Goal: Task Accomplishment & Management: Manage account settings

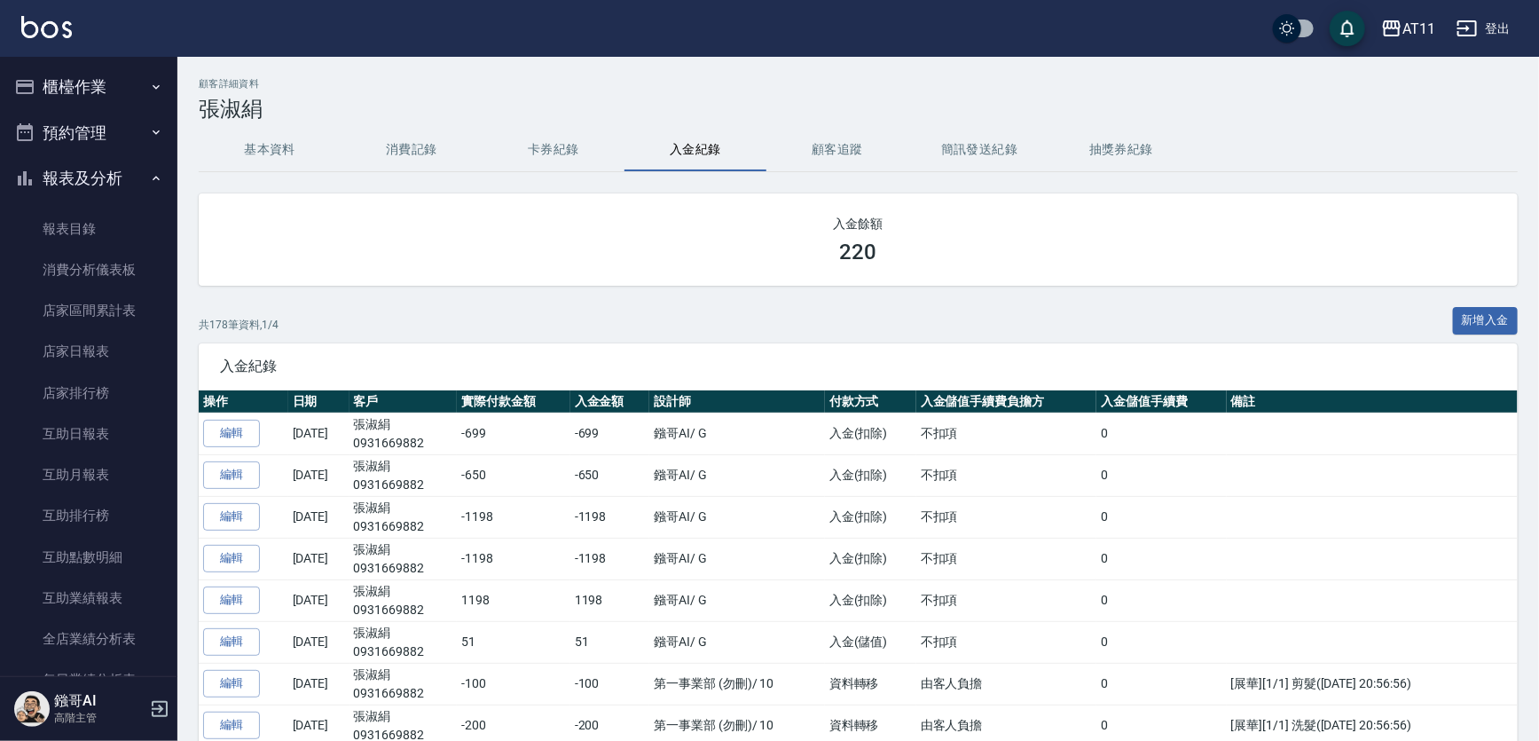
scroll to position [1689, 0]
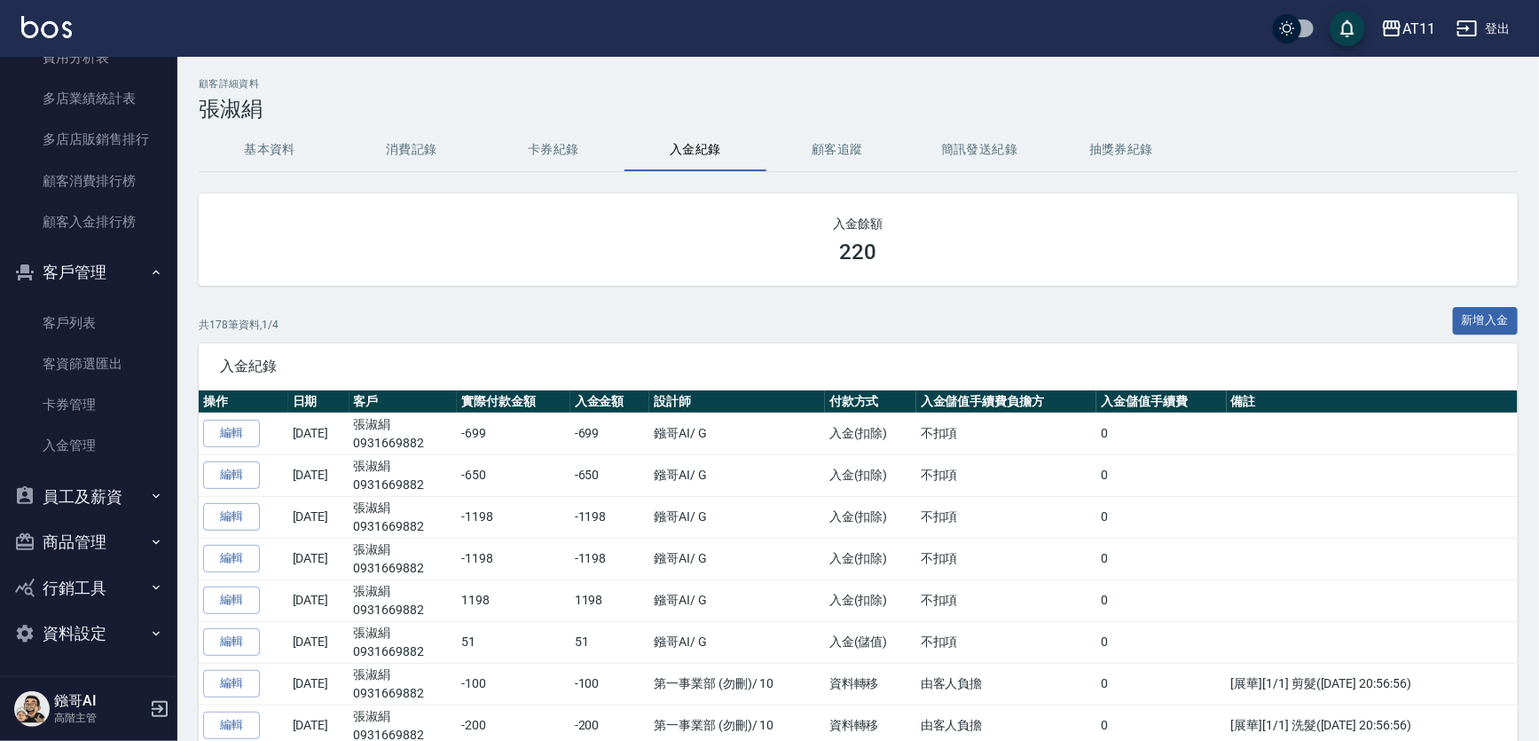
click at [92, 476] on button "員工及薪資" at bounding box center [88, 497] width 163 height 46
click at [115, 497] on button "員工及薪資" at bounding box center [88, 497] width 163 height 46
click at [80, 492] on button "員工及薪資" at bounding box center [88, 497] width 163 height 46
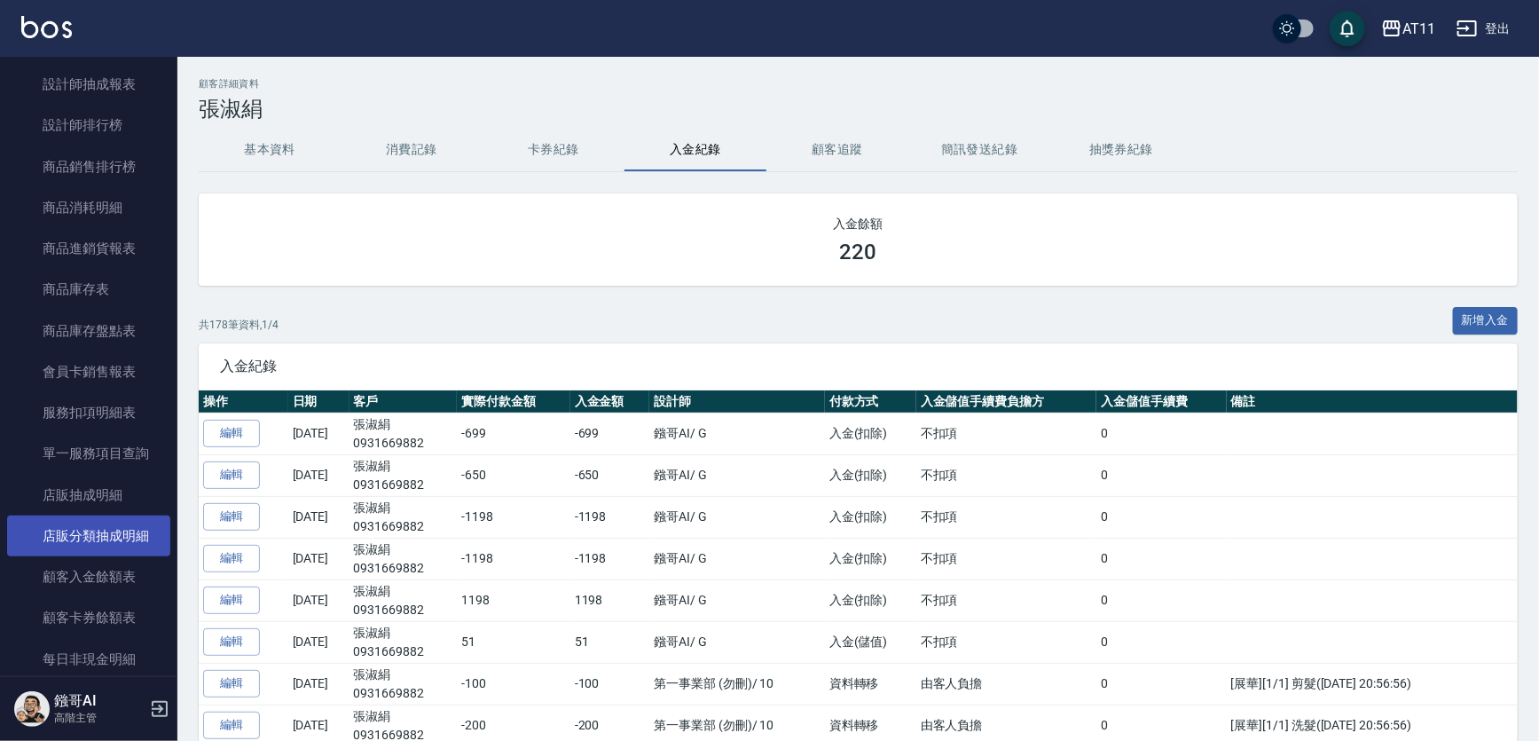
scroll to position [640, 0]
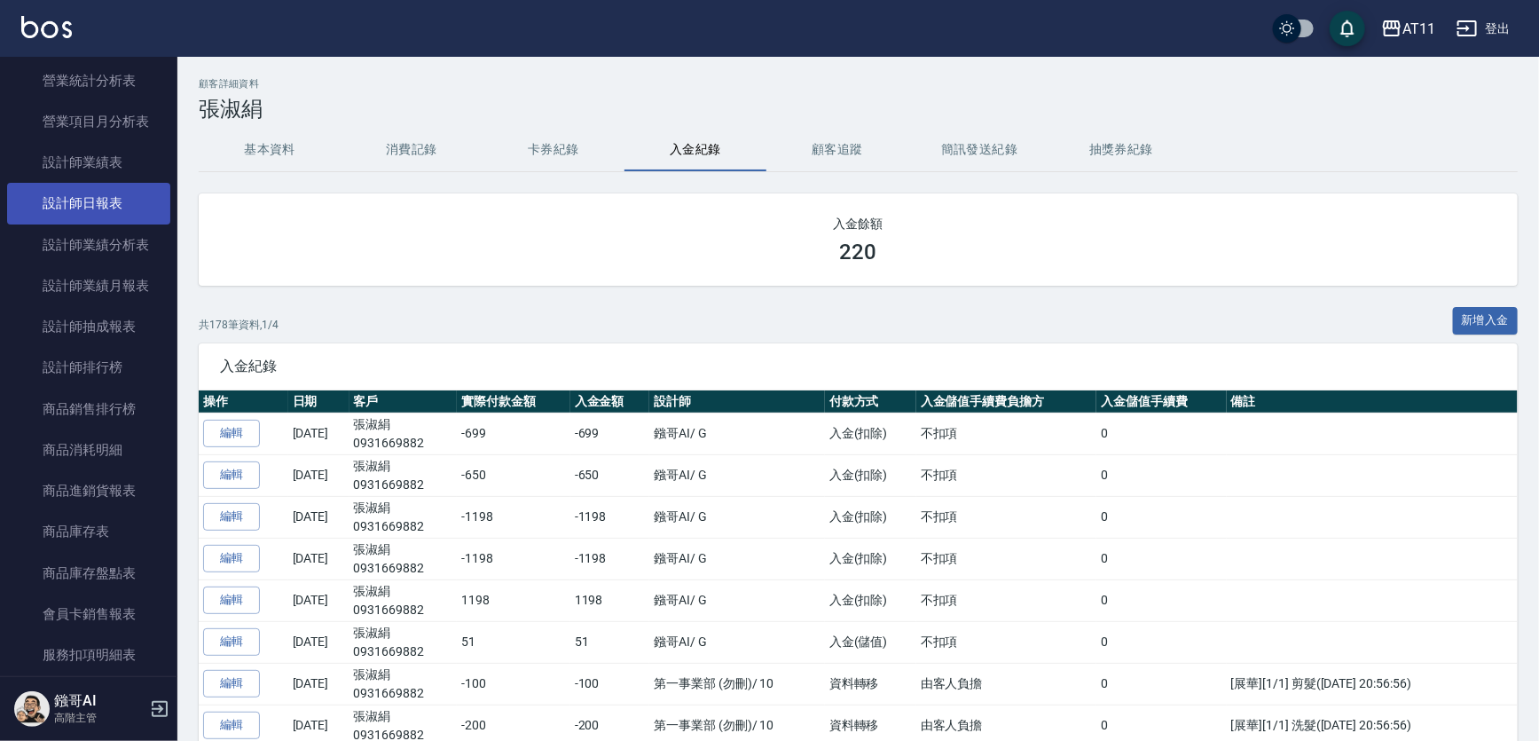
click at [137, 204] on link "設計師日報表" at bounding box center [88, 203] width 163 height 41
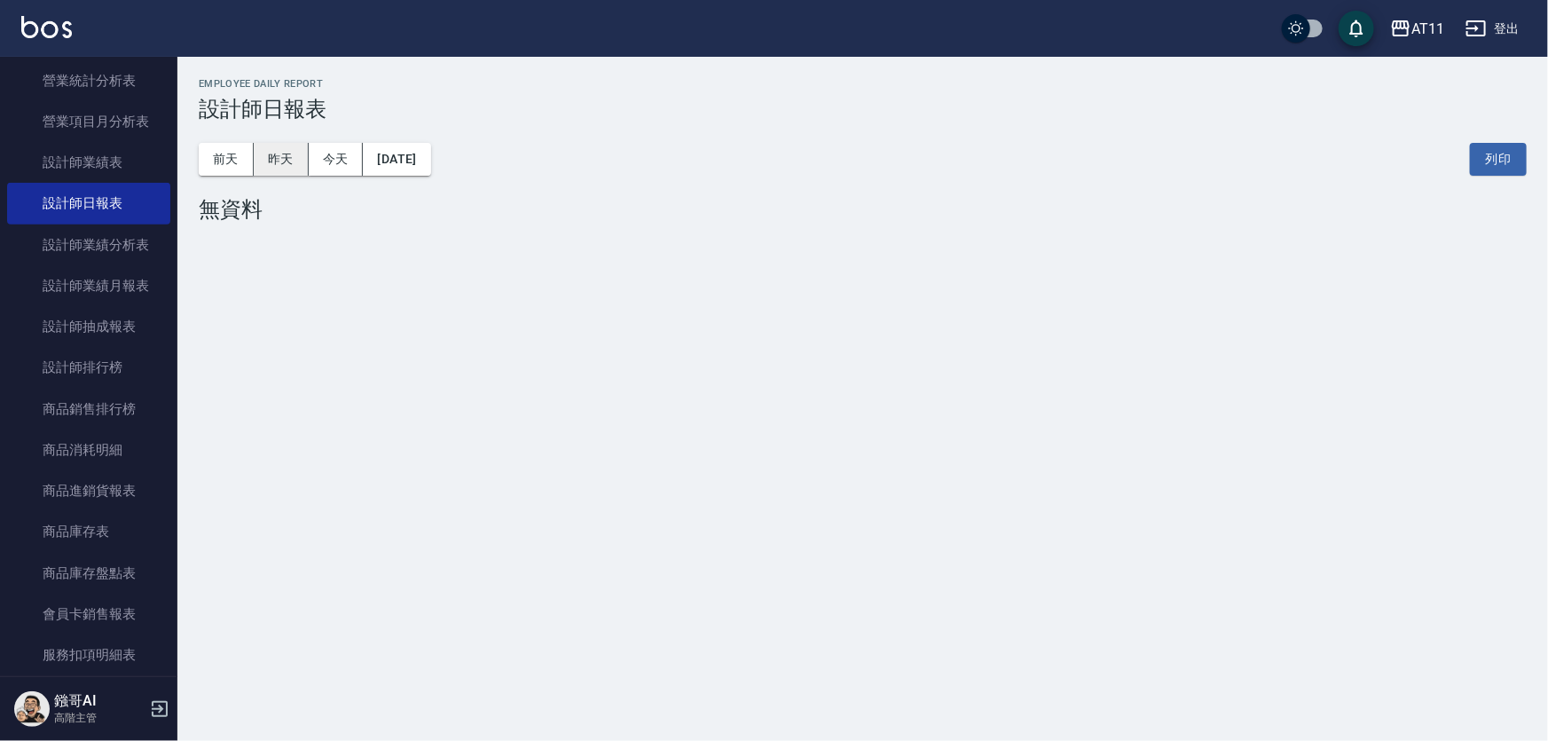
click at [295, 151] on button "昨天" at bounding box center [281, 159] width 55 height 33
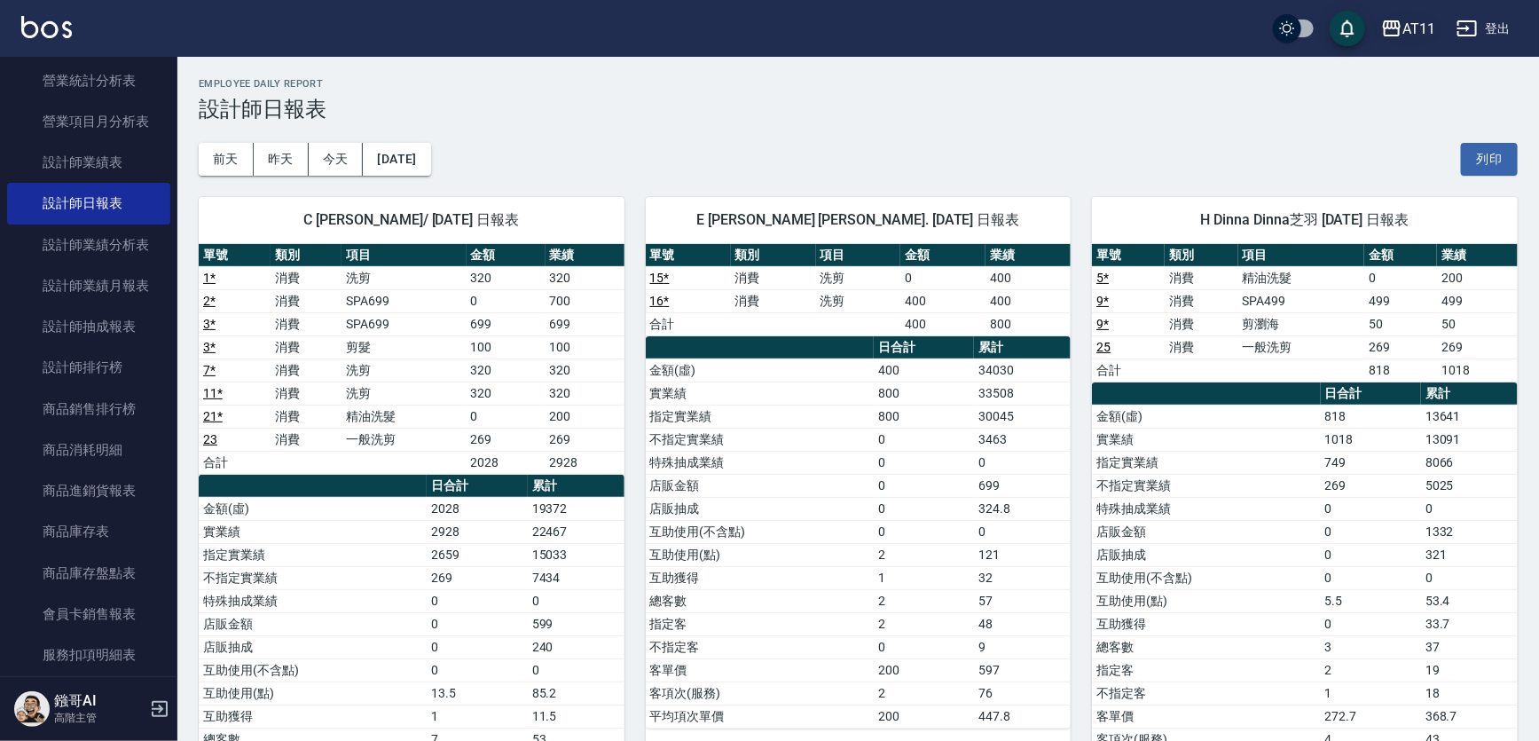
click at [1393, 21] on icon "button" at bounding box center [1392, 28] width 18 height 16
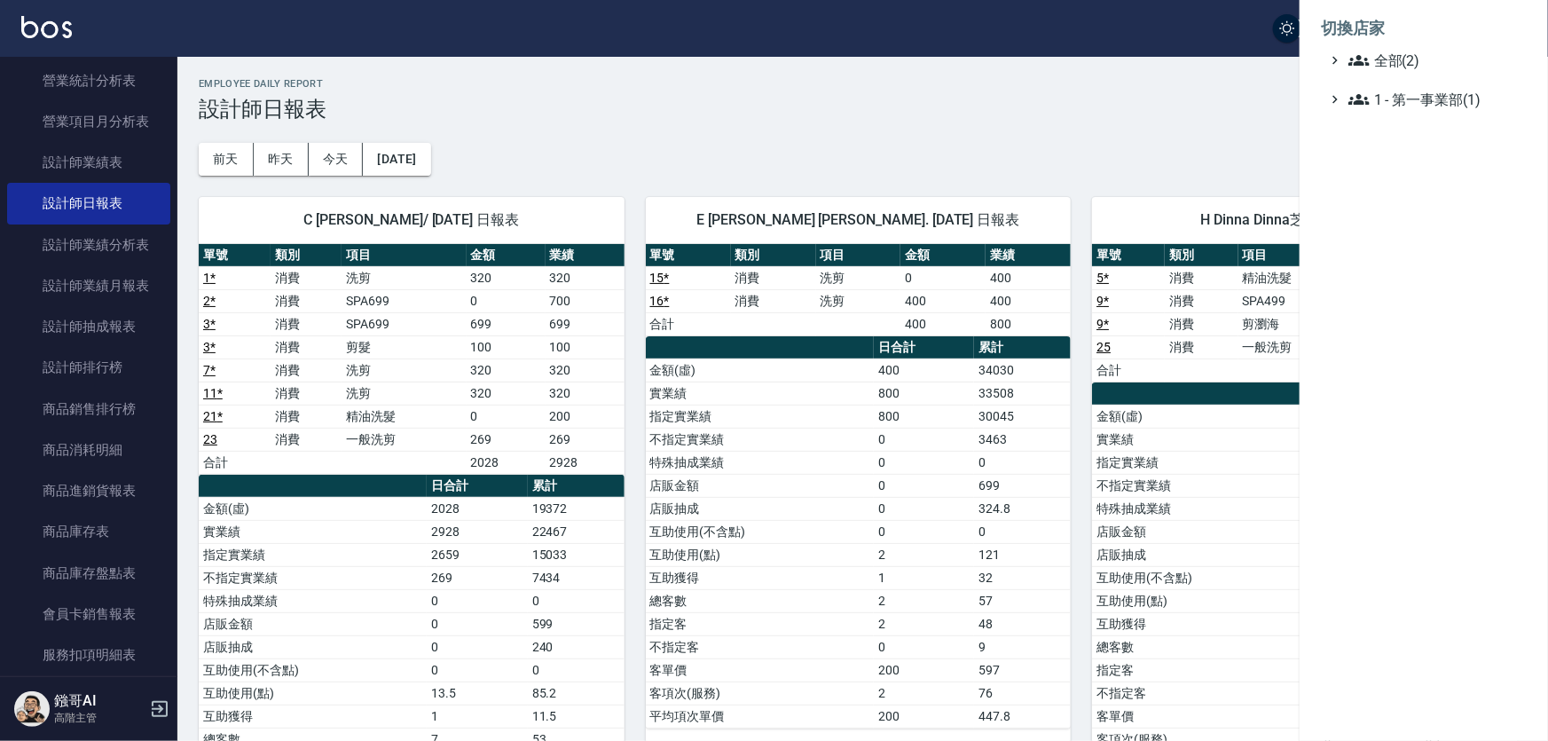
click at [1149, 102] on div at bounding box center [774, 370] width 1548 height 741
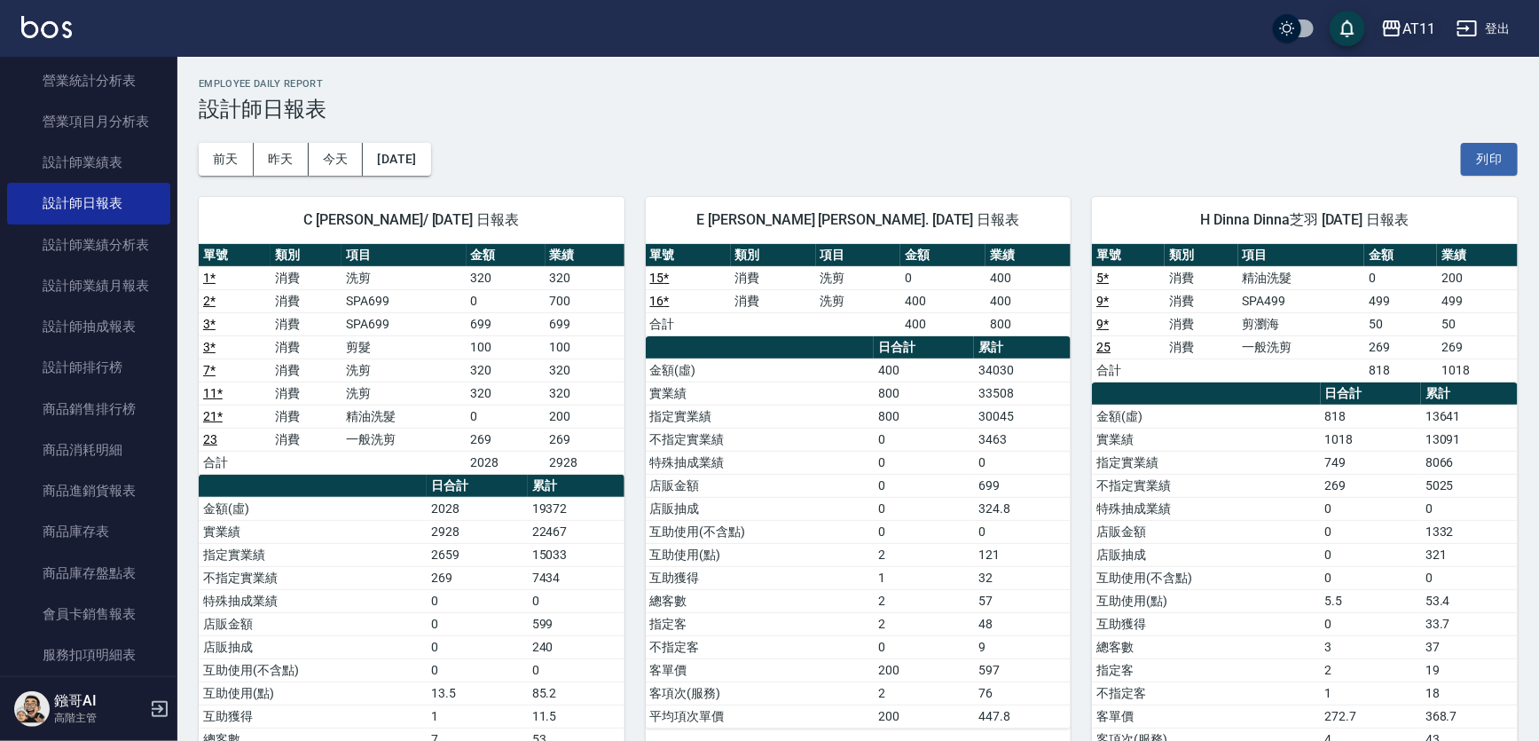
click at [1381, 35] on icon "button" at bounding box center [1391, 28] width 21 height 21
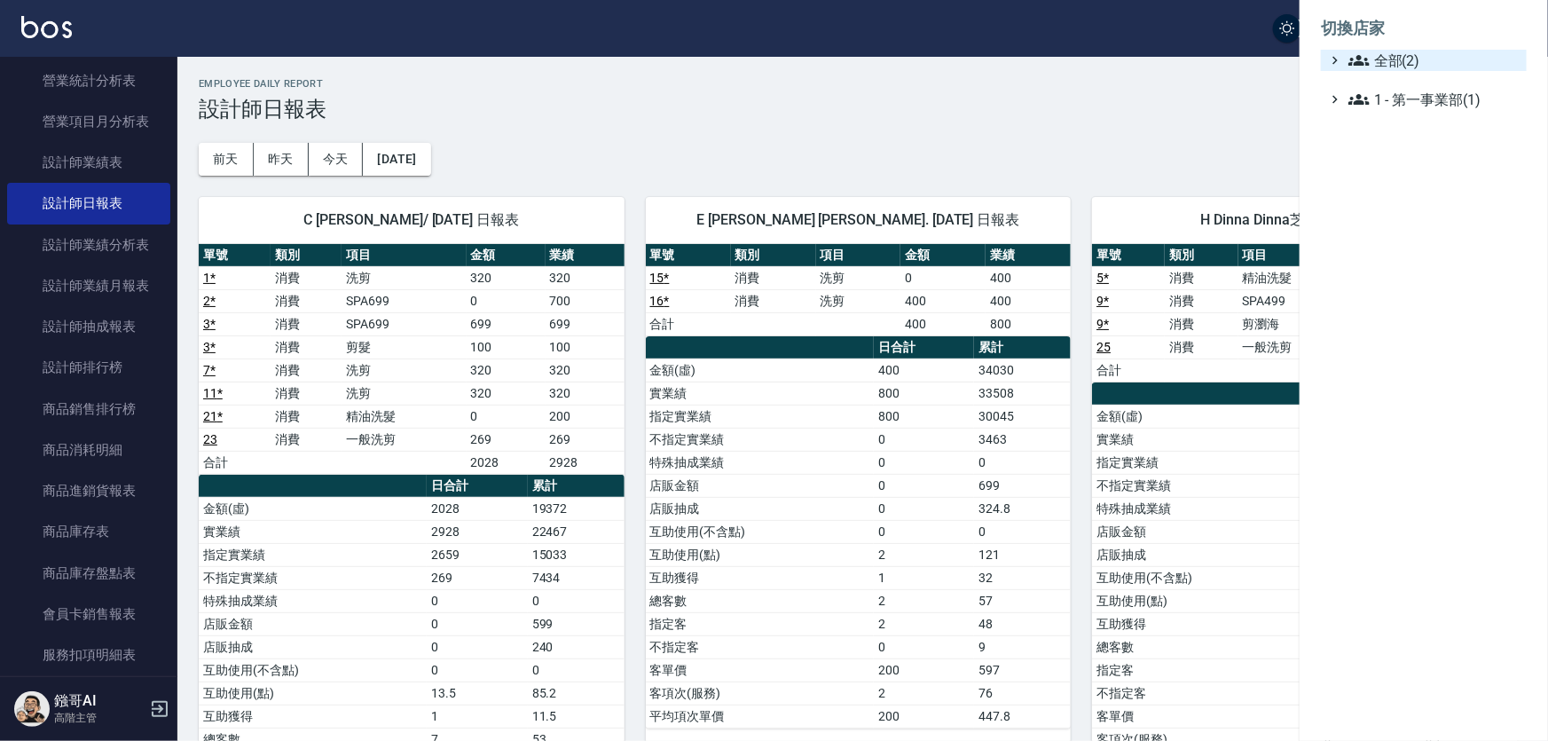
click at [1382, 71] on span "全部(2)" at bounding box center [1433, 60] width 171 height 21
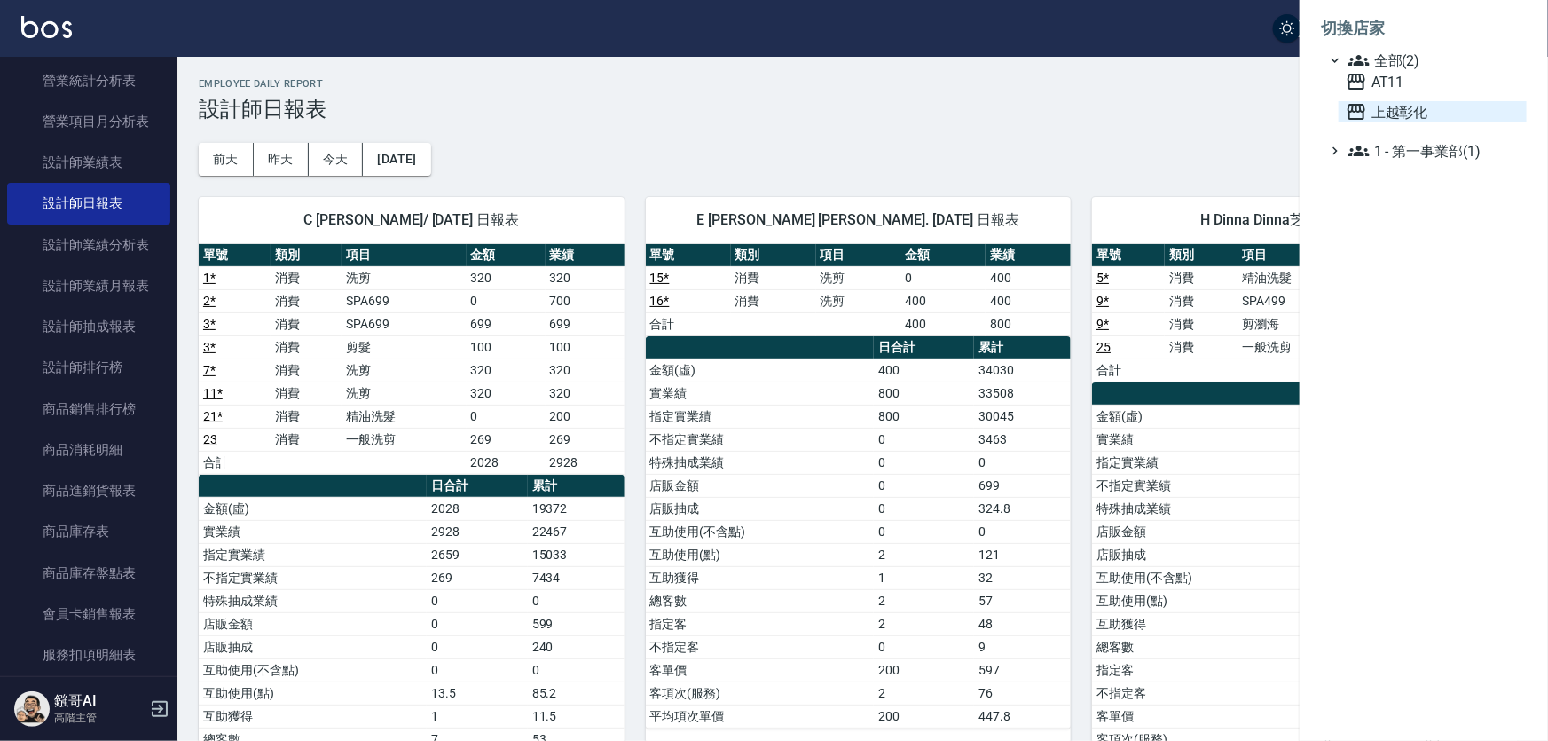
click at [1390, 122] on span "上越彰化" at bounding box center [1432, 111] width 174 height 21
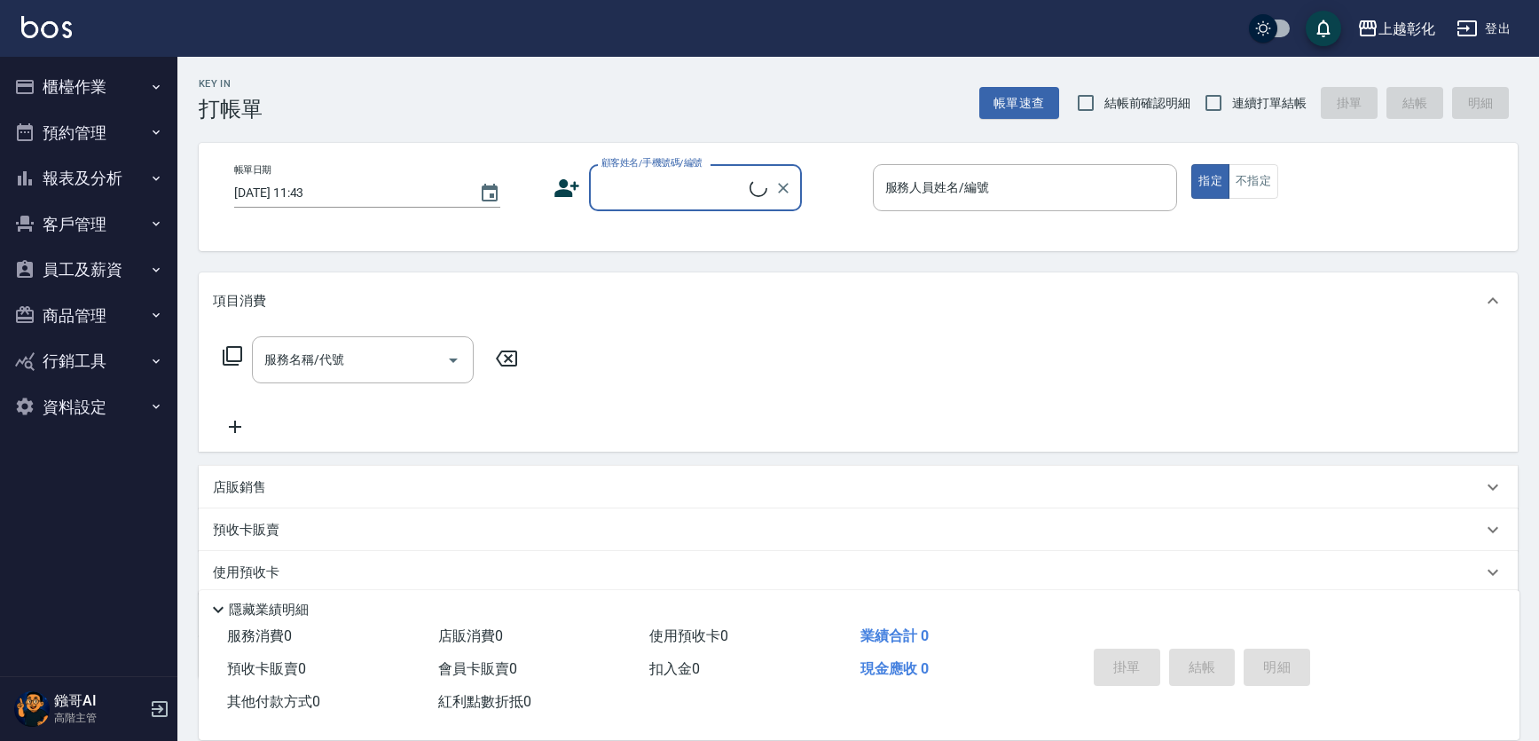
click at [109, 176] on button "報表及分析" at bounding box center [88, 178] width 163 height 46
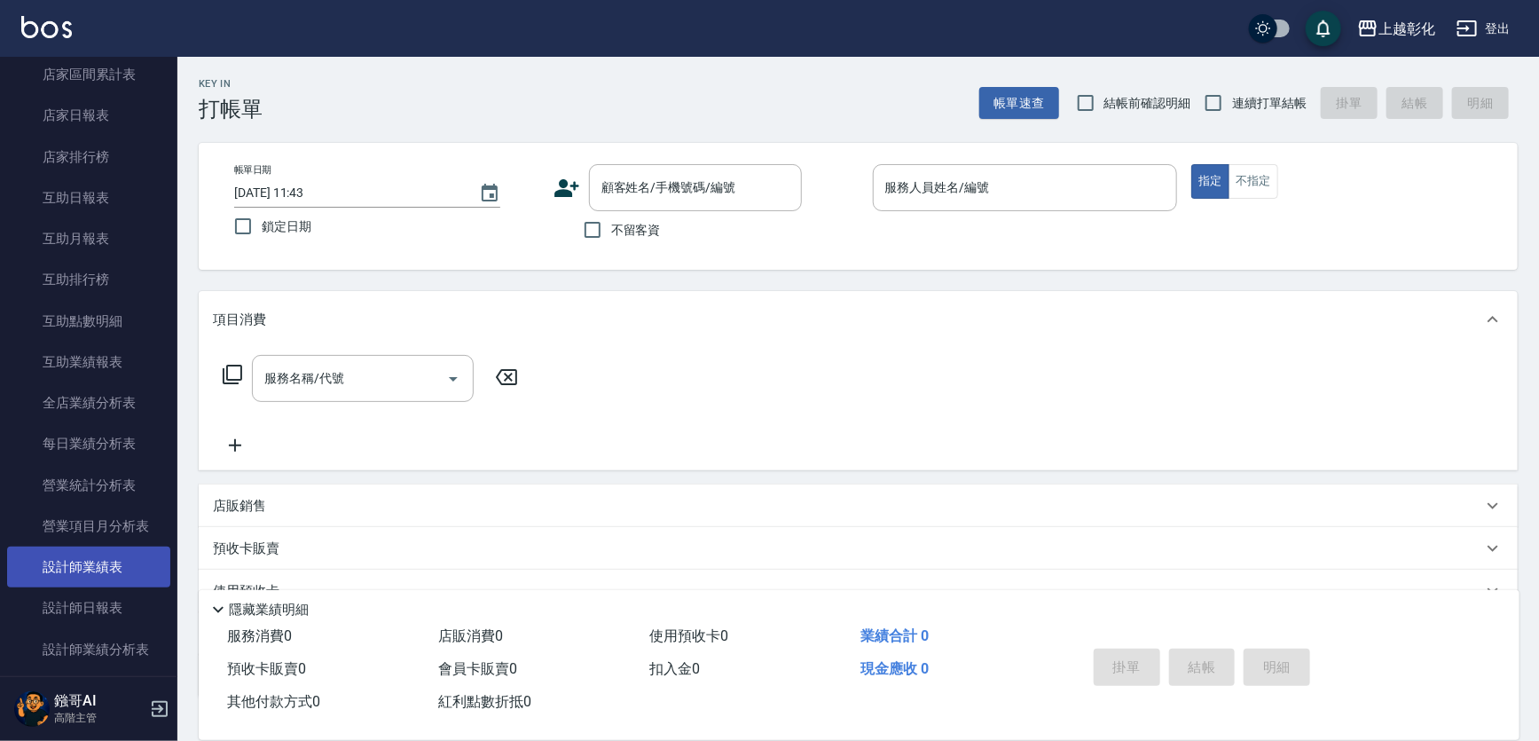
scroll to position [322, 0]
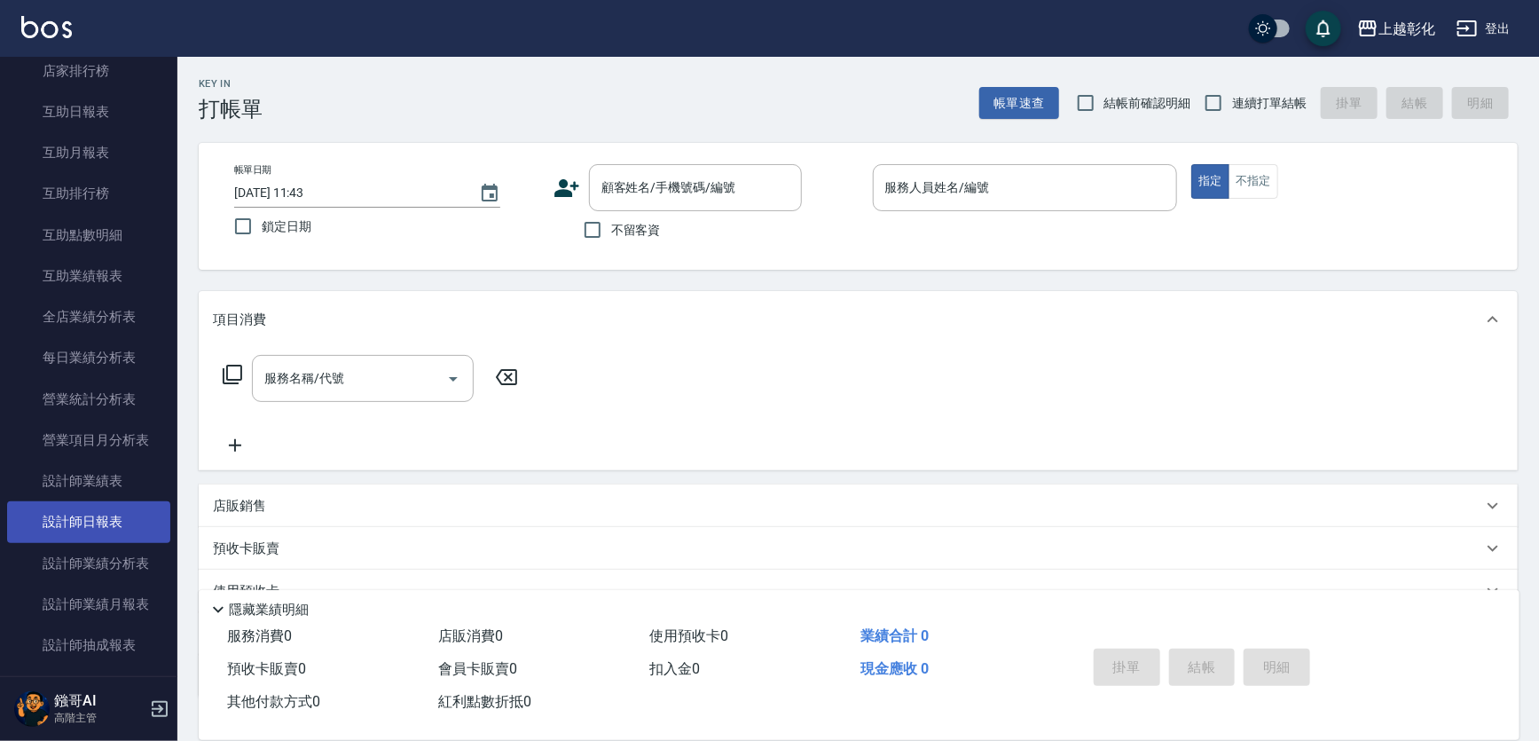
click at [104, 513] on link "設計師日報表" at bounding box center [88, 521] width 163 height 41
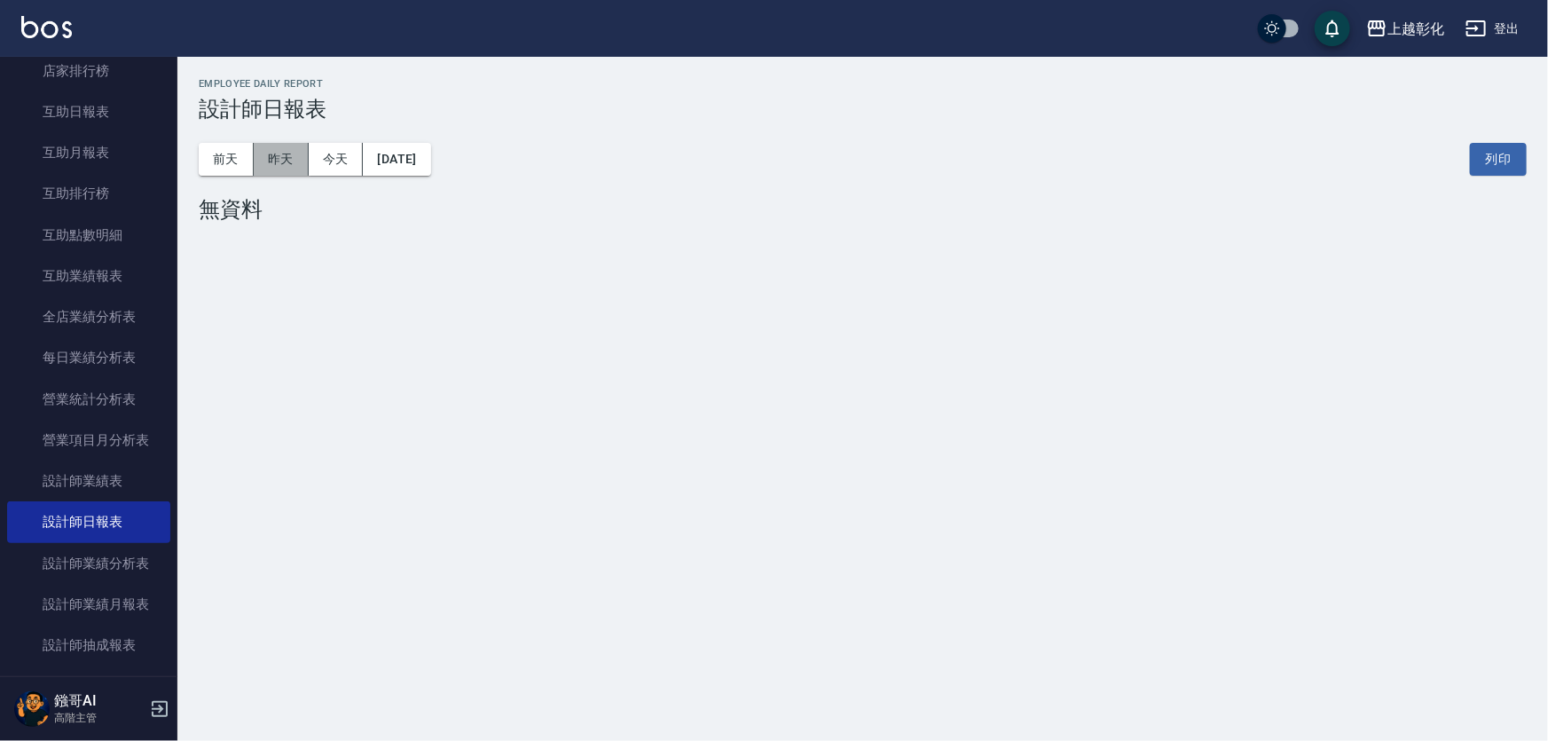
click at [283, 157] on button "昨天" at bounding box center [281, 159] width 55 height 33
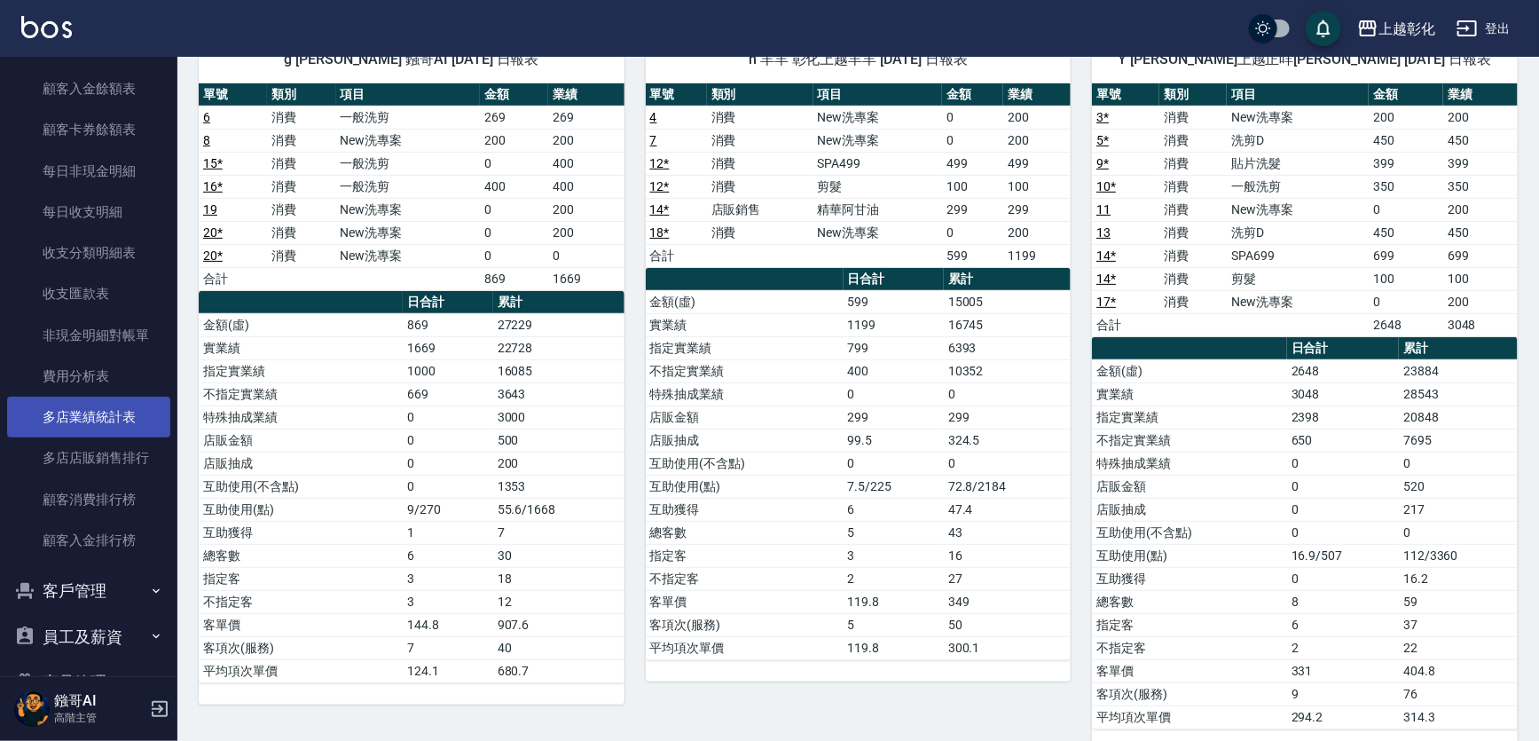
scroll to position [1510, 0]
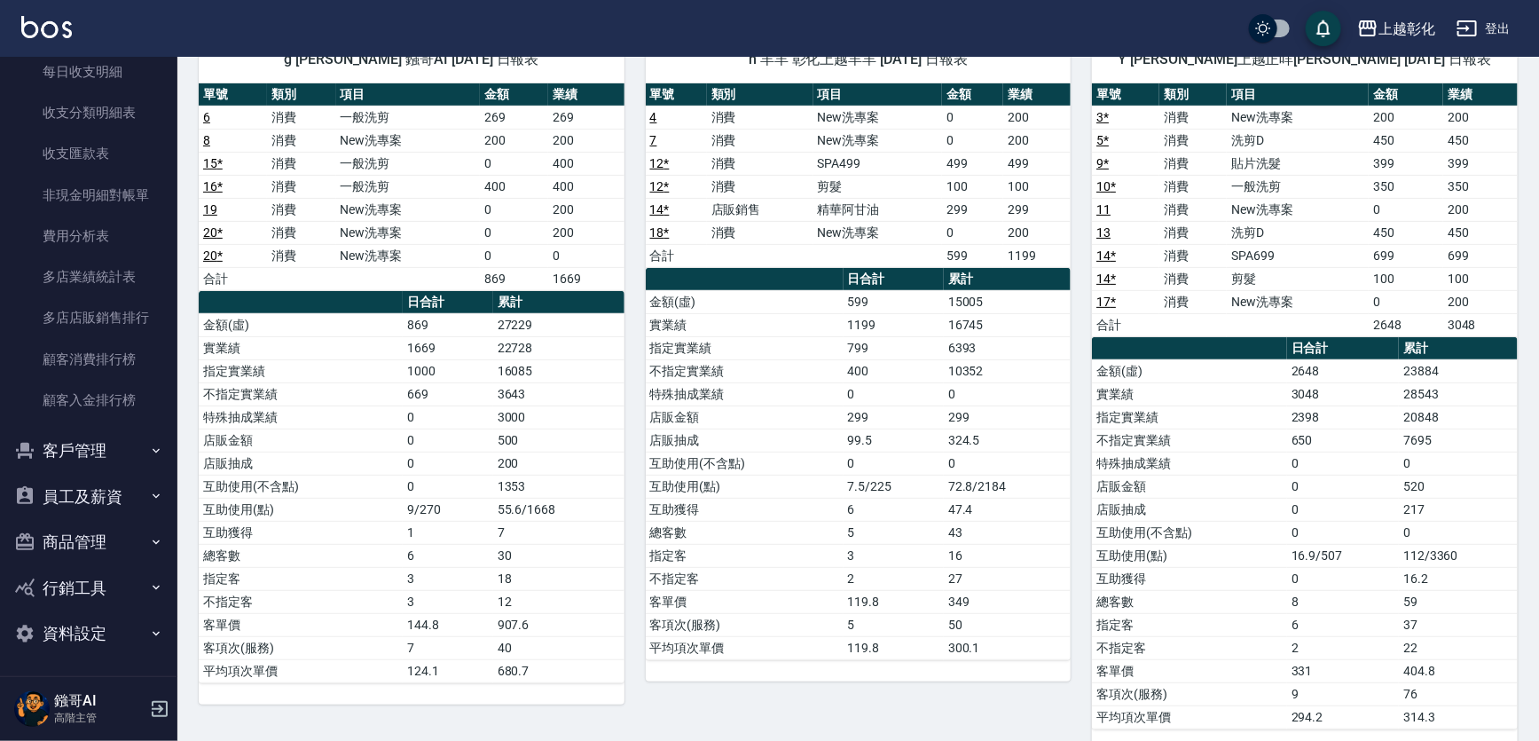
click at [90, 460] on button "客戶管理" at bounding box center [88, 450] width 163 height 46
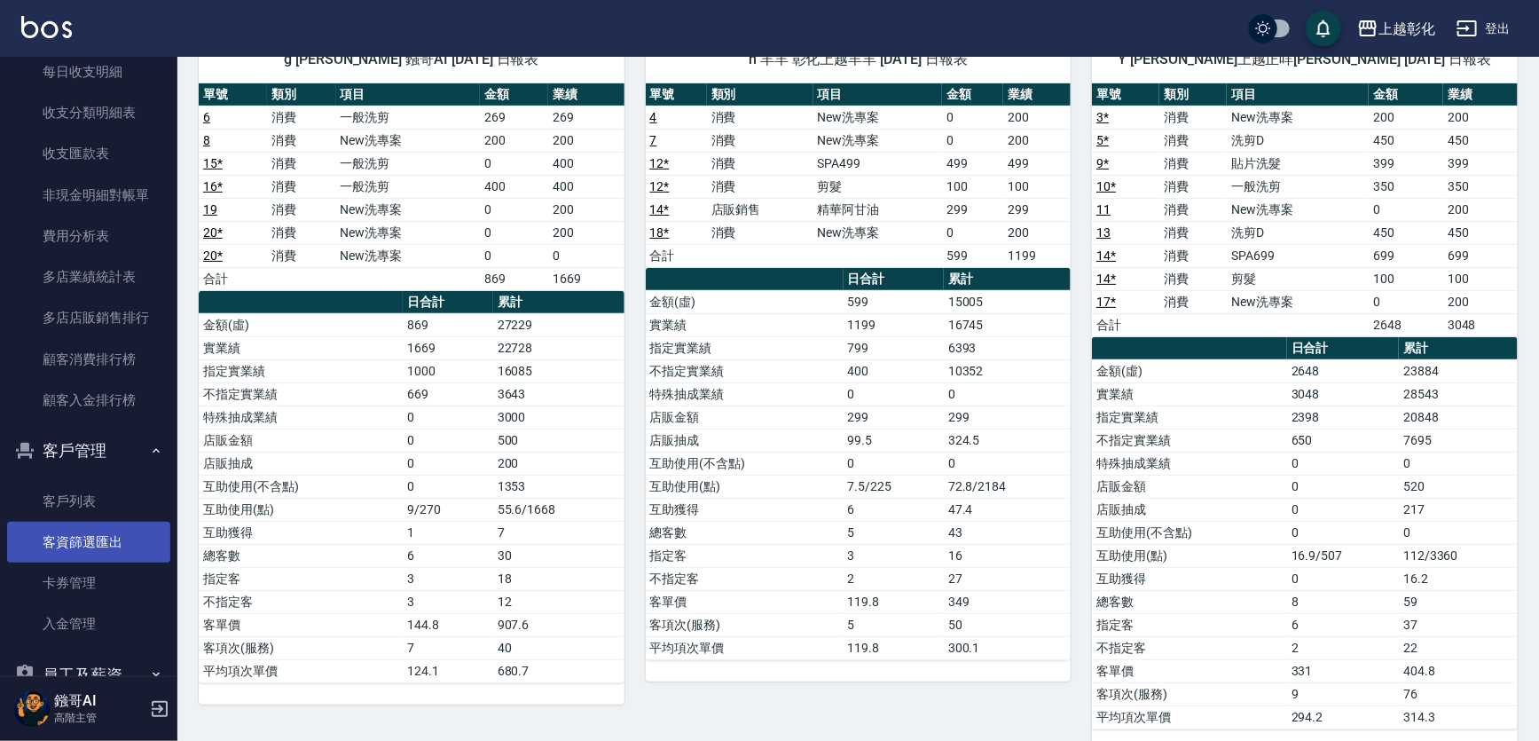
click at [75, 522] on link "客資篩選匯出" at bounding box center [88, 542] width 163 height 41
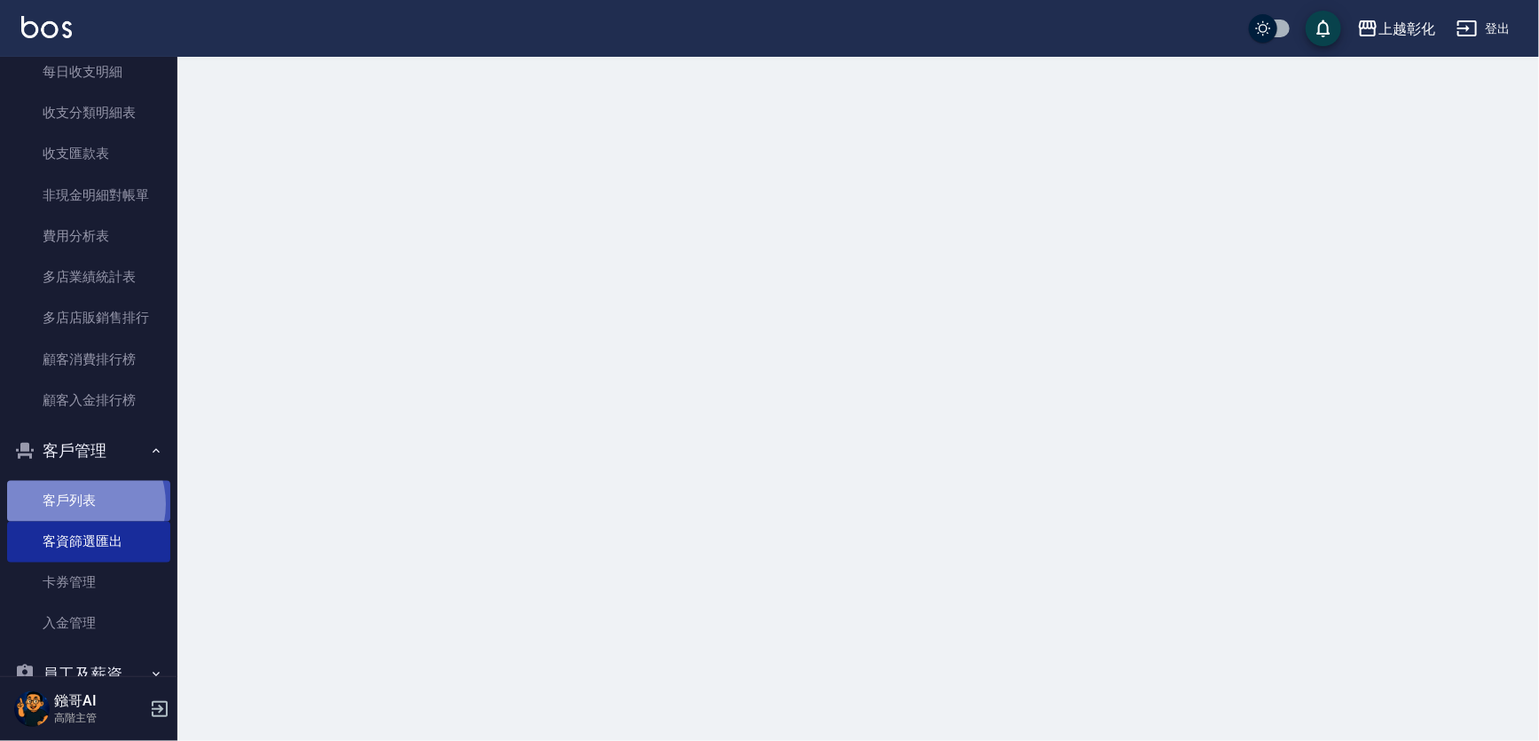
click at [80, 504] on link "客戶列表" at bounding box center [88, 501] width 163 height 41
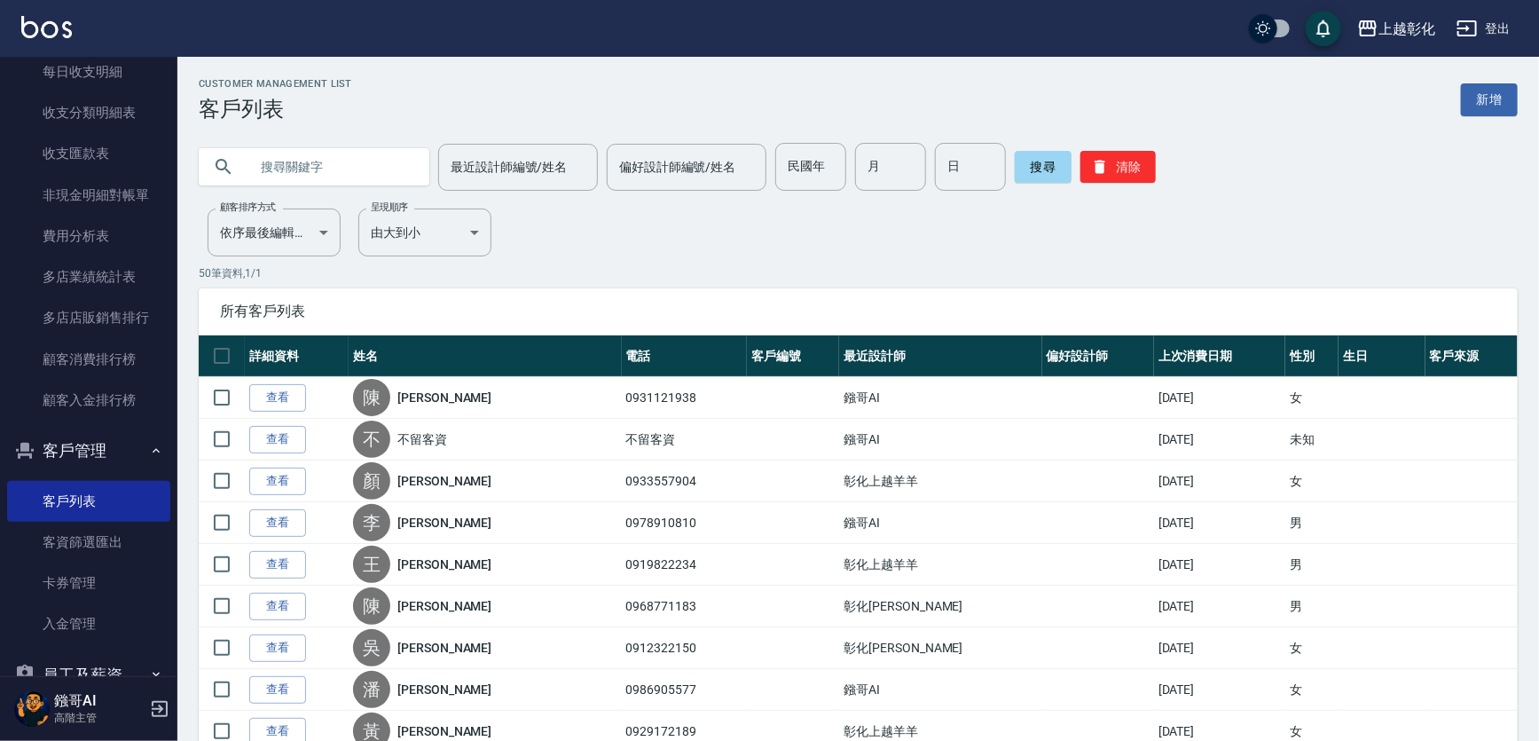
click at [310, 169] on input "text" at bounding box center [331, 167] width 167 height 48
type input "0963110"
click at [340, 165] on input "0963110" at bounding box center [331, 167] width 167 height 48
click at [340, 164] on input "0963110" at bounding box center [331, 167] width 167 height 48
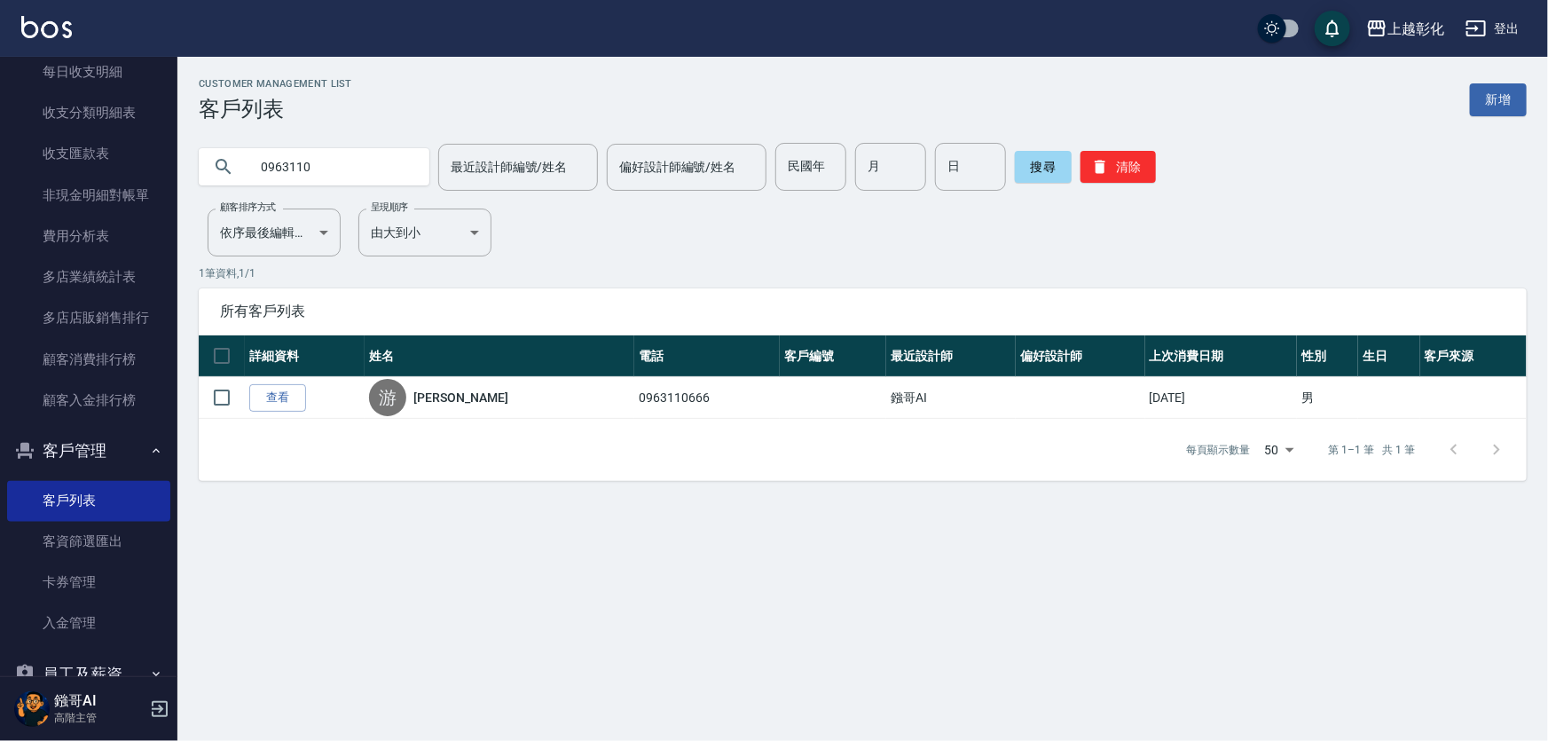
click at [328, 177] on input "0963110" at bounding box center [331, 167] width 167 height 48
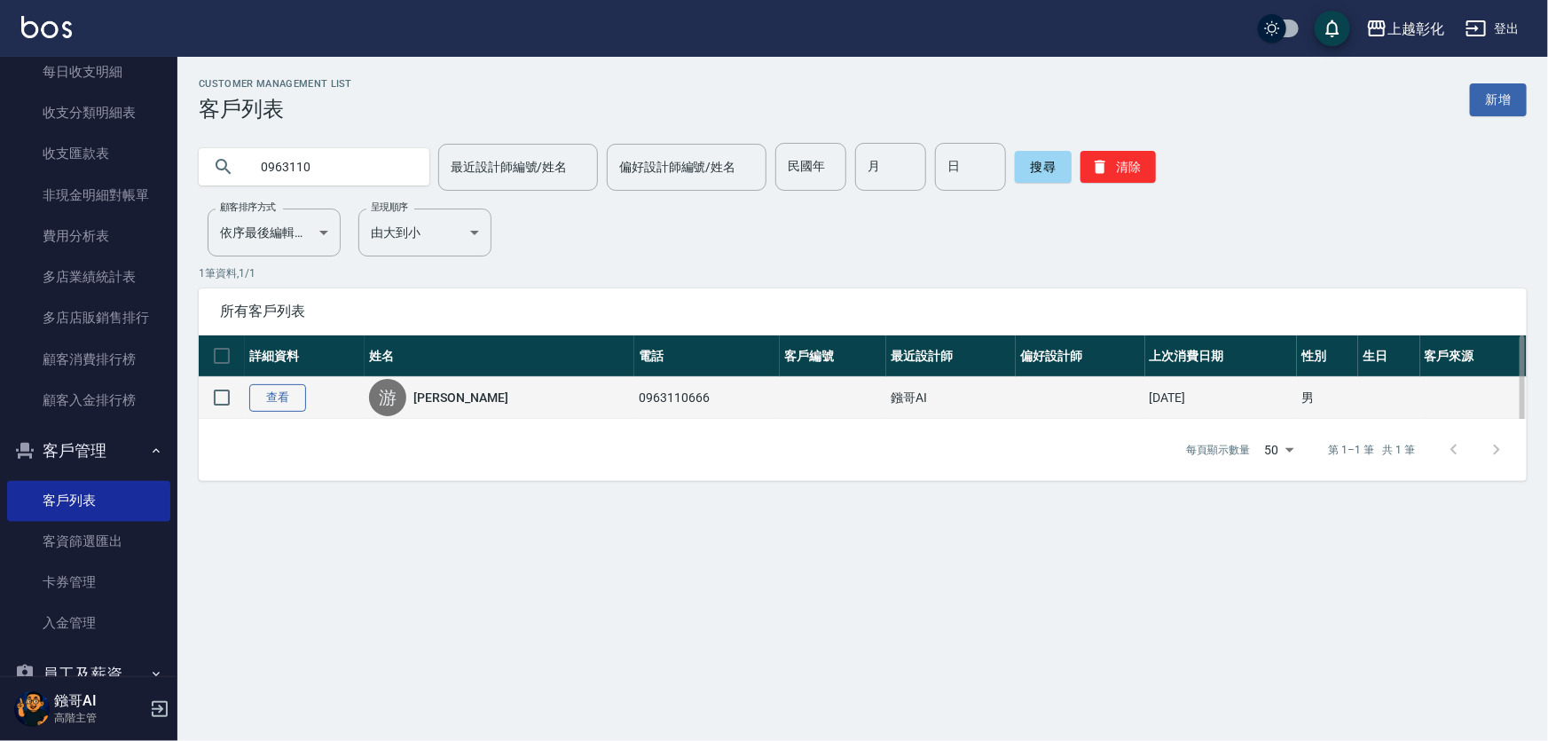
click at [286, 405] on link "查看" at bounding box center [277, 397] width 57 height 27
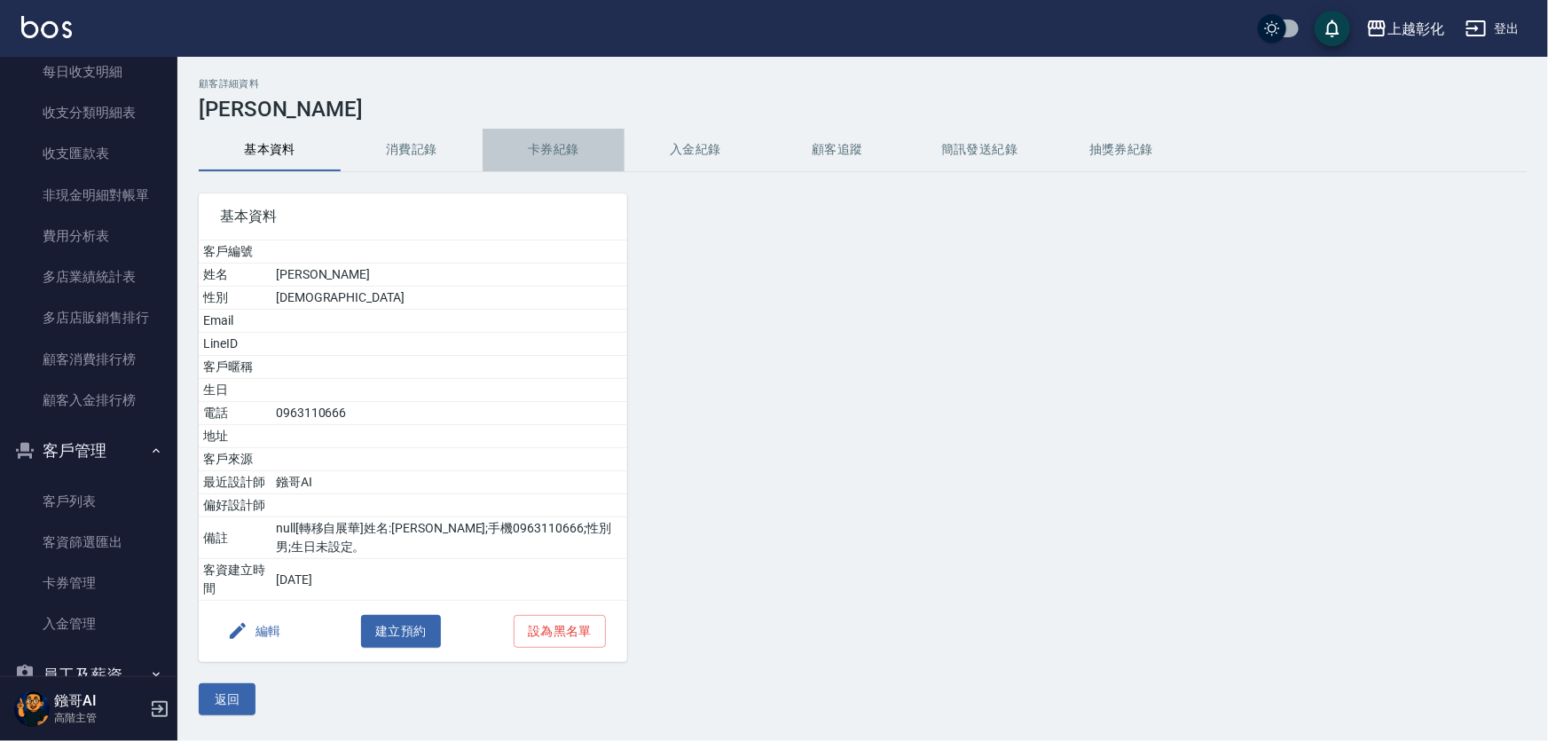
click at [540, 148] on button "卡券紀錄" at bounding box center [553, 150] width 142 height 43
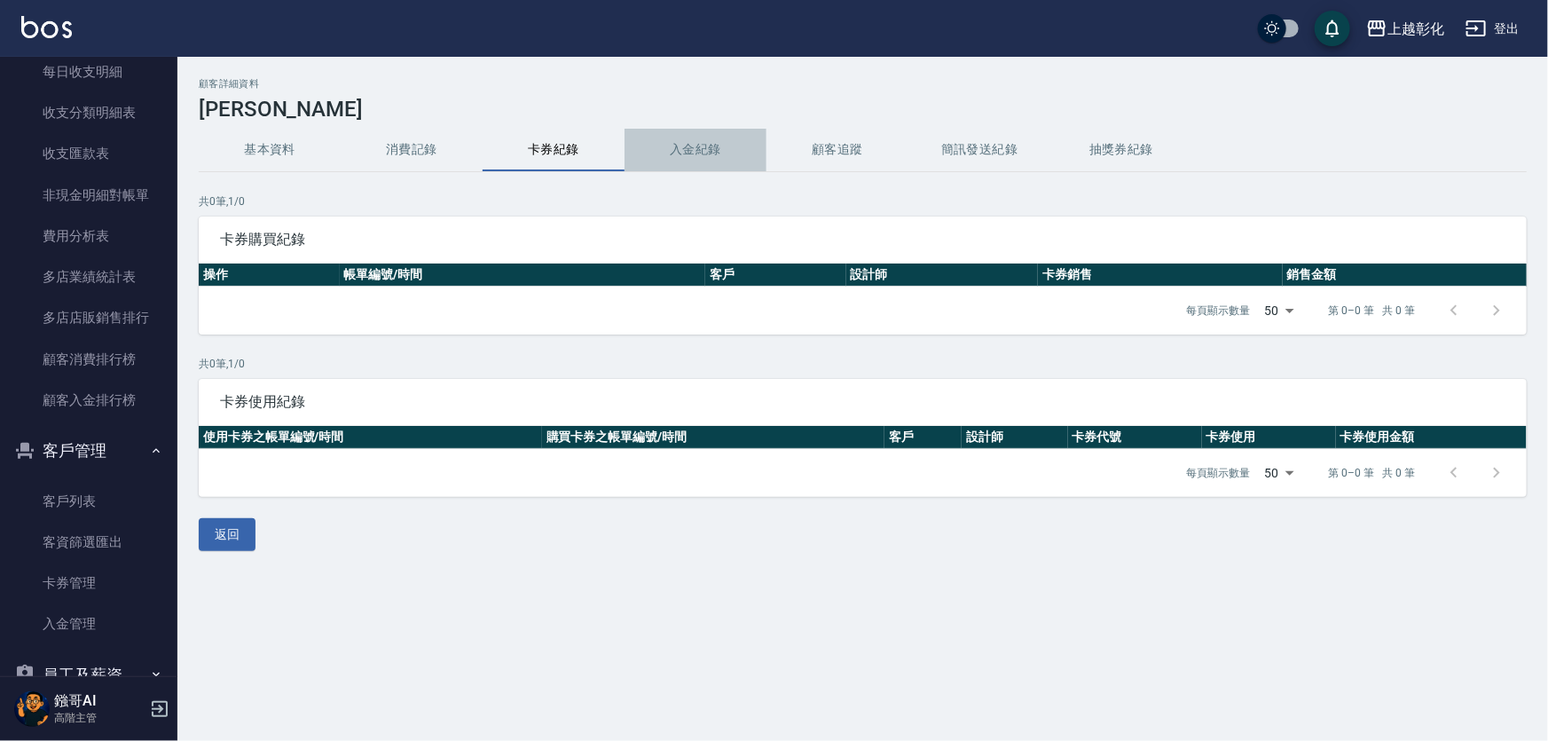
click at [693, 150] on button "入金紀錄" at bounding box center [695, 150] width 142 height 43
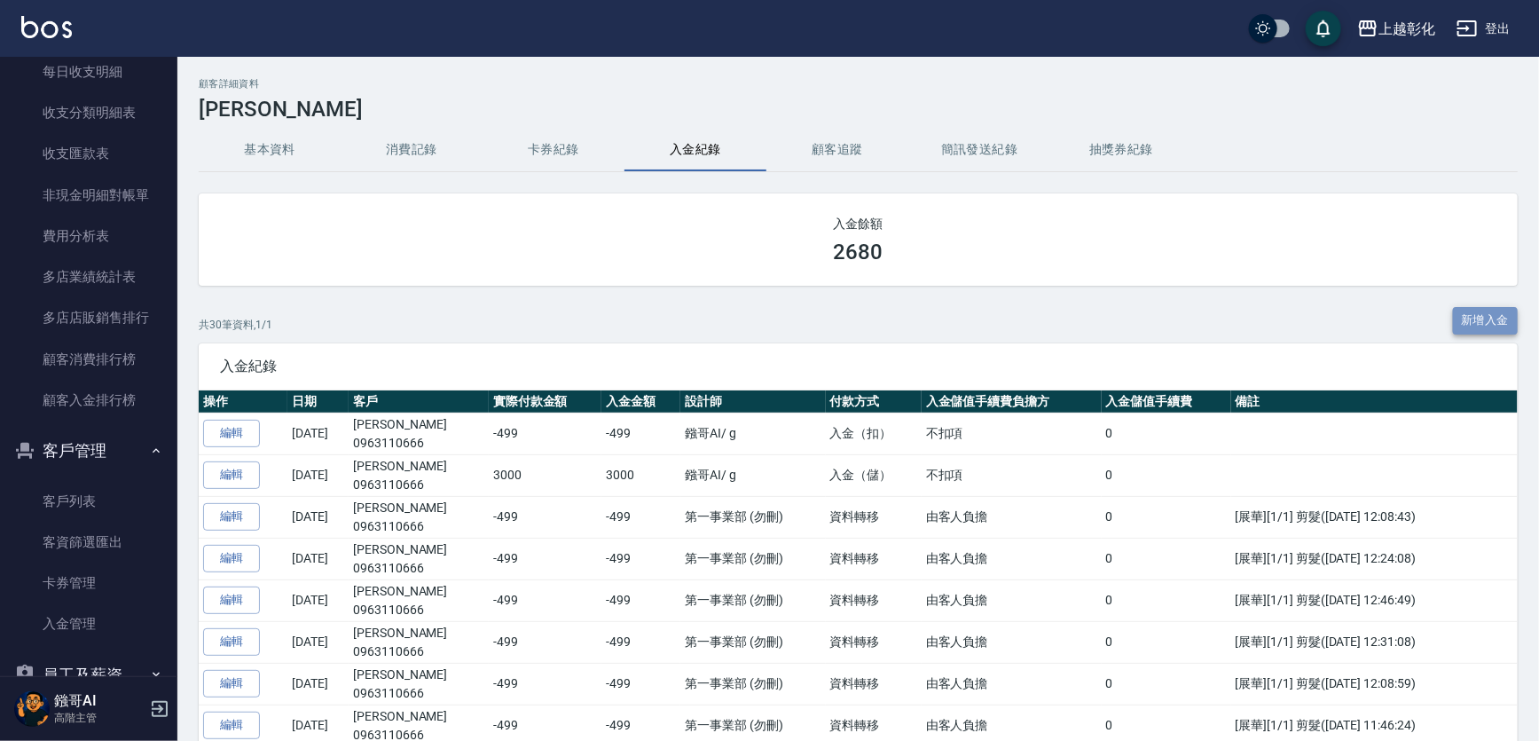
click at [1493, 332] on button "新增入金" at bounding box center [1486, 320] width 66 height 27
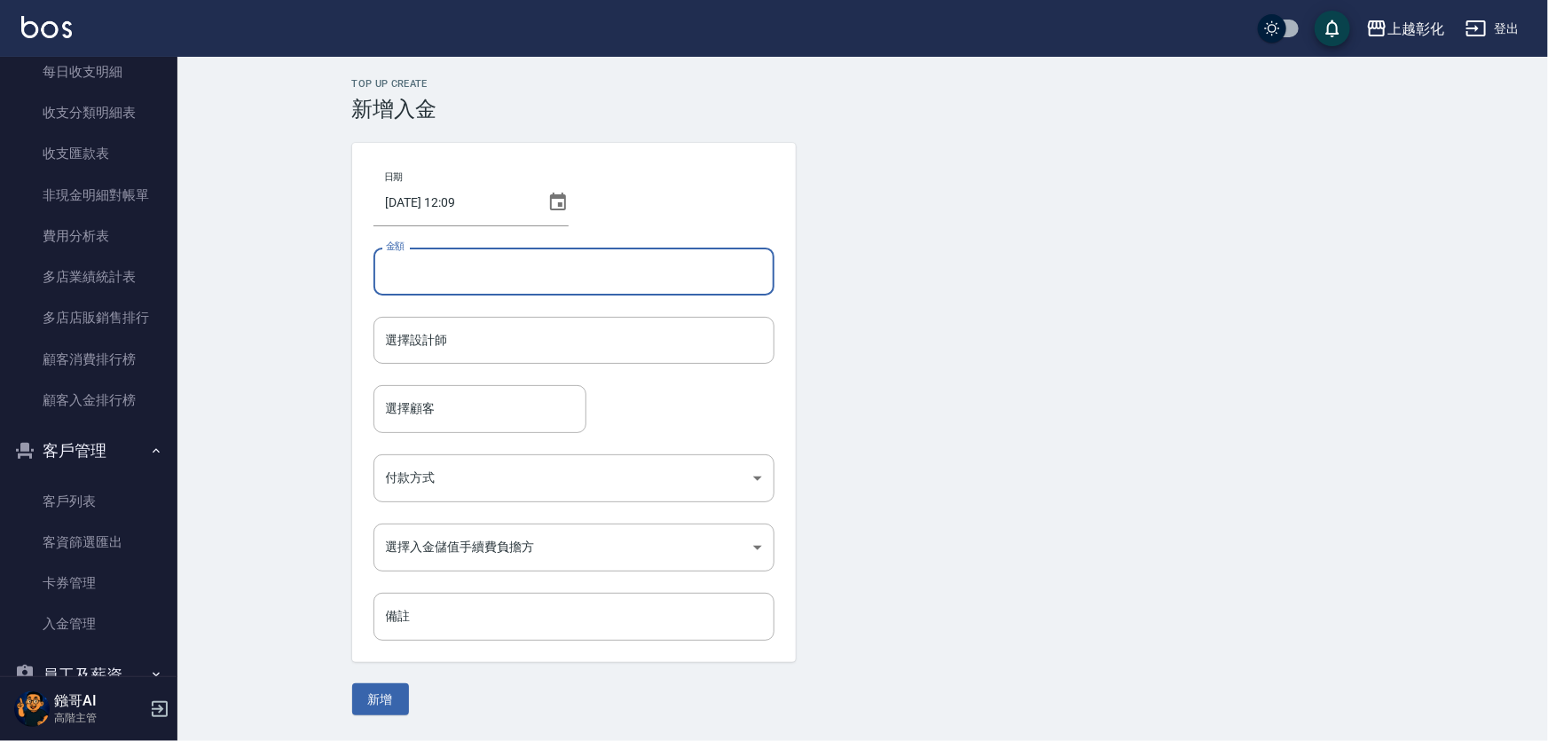
click at [552, 289] on input "金額" at bounding box center [573, 271] width 401 height 48
type input "499"
click at [522, 338] on input "選擇設計師" at bounding box center [573, 340] width 385 height 31
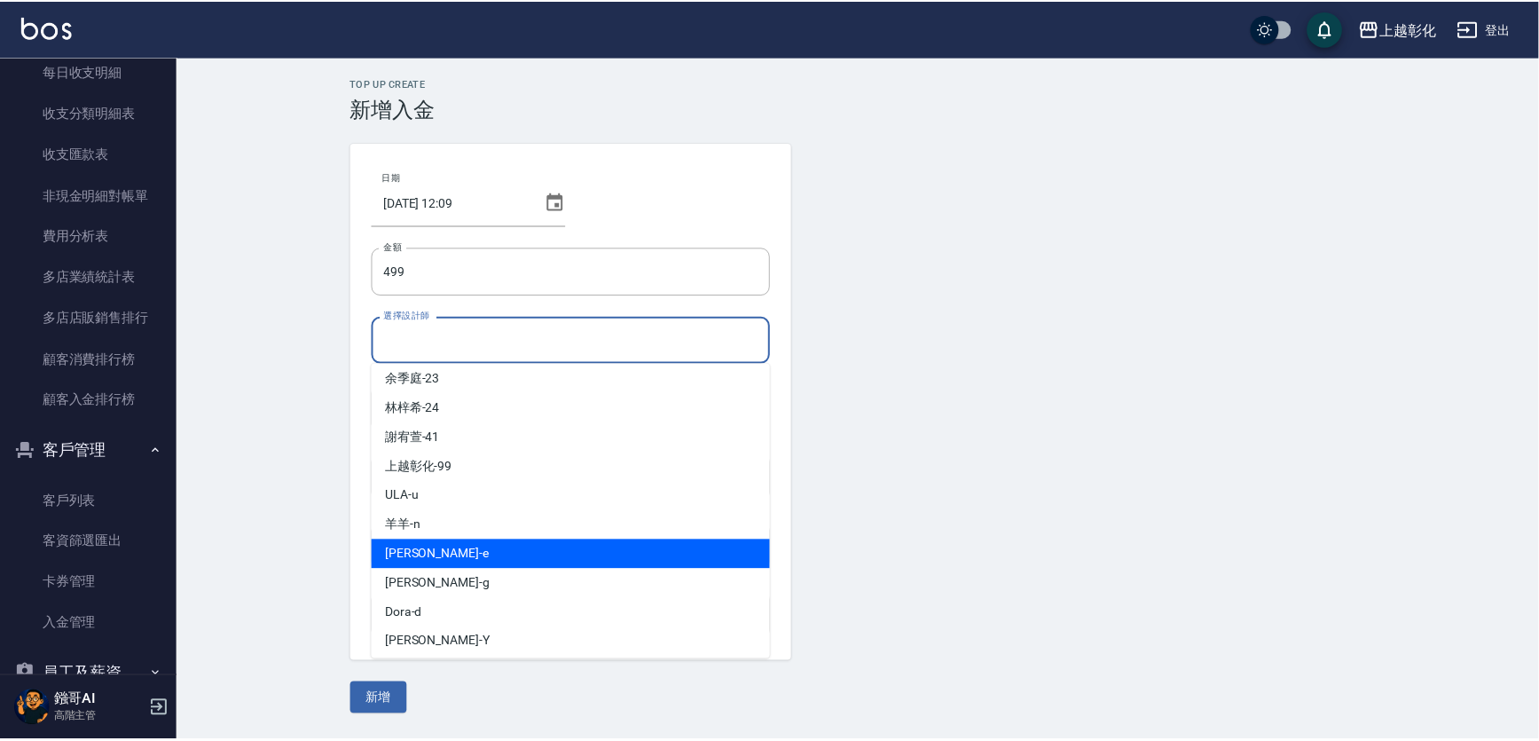
scroll to position [98, 0]
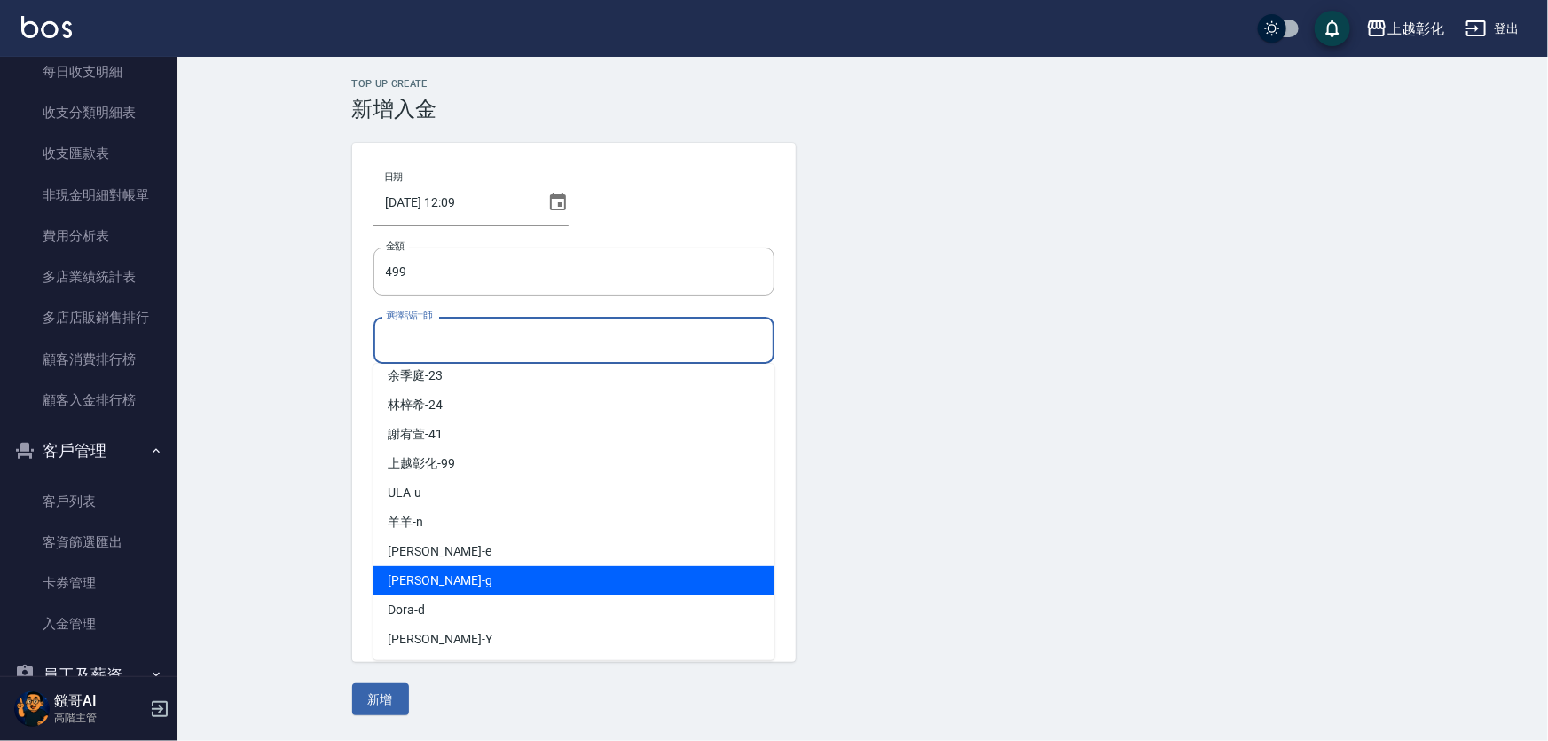
click at [451, 589] on div "Gary -g" at bounding box center [573, 580] width 401 height 29
type input "Gary-g"
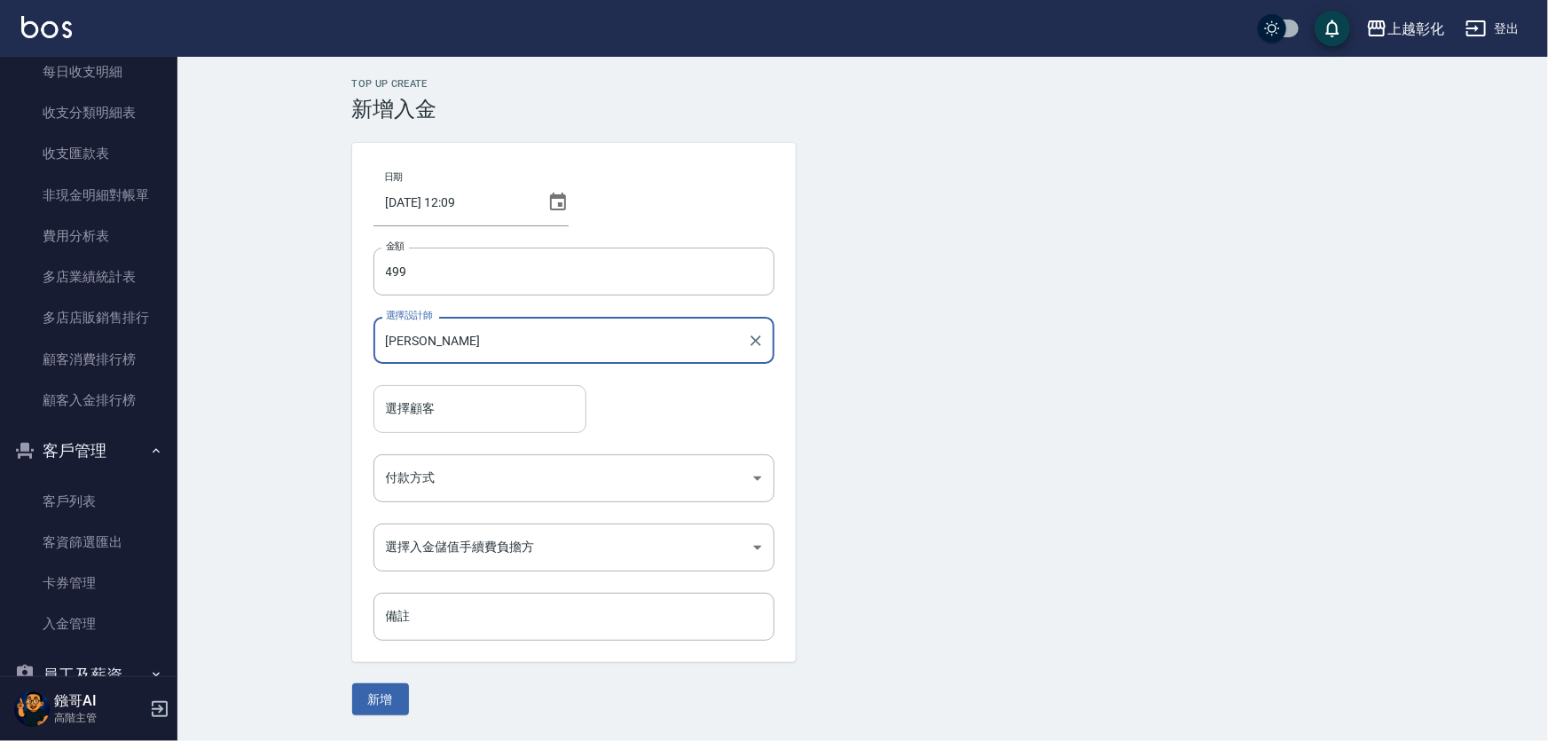
click at [502, 407] on input "選擇顧客" at bounding box center [479, 408] width 197 height 31
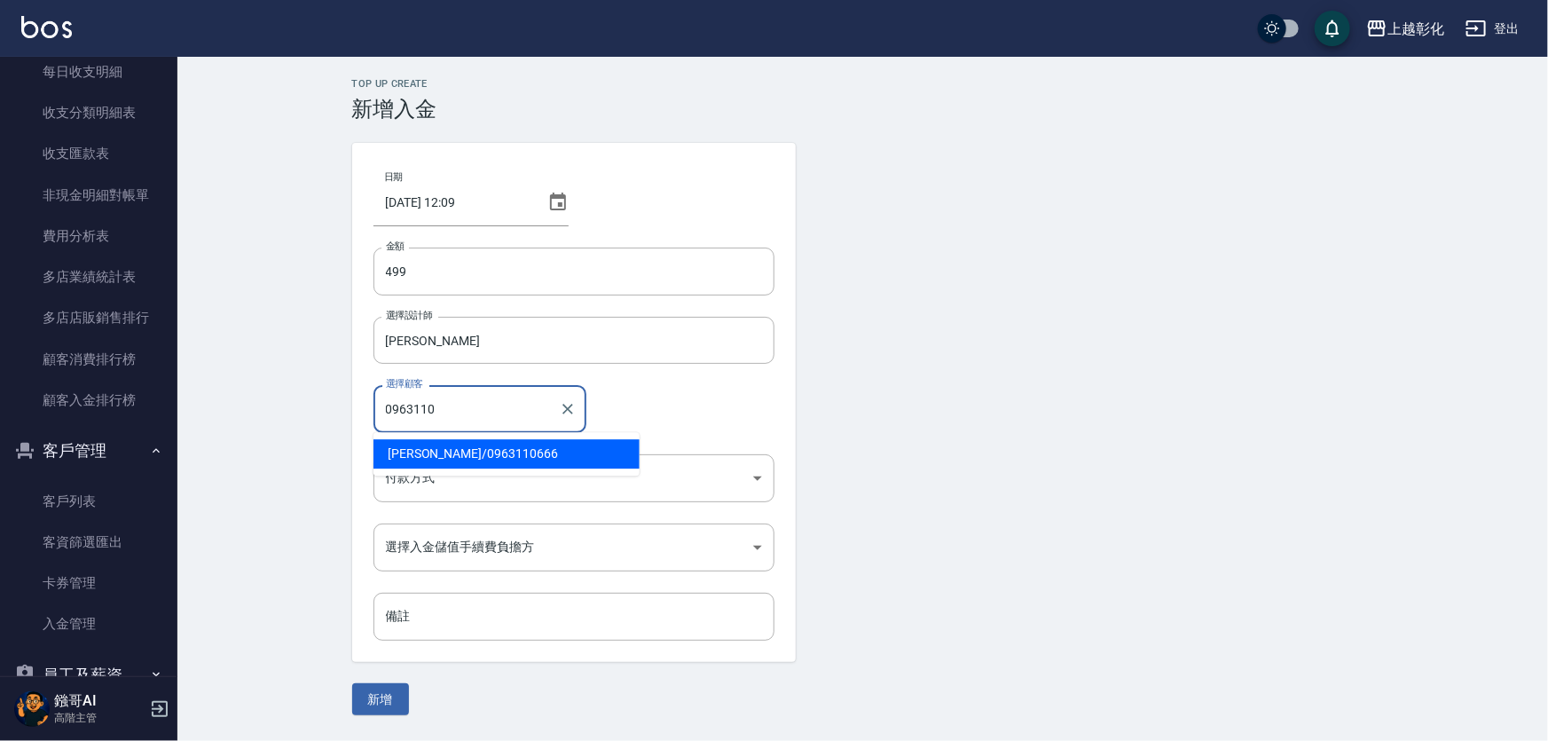
click at [480, 459] on span "游竣凱 / 0963110666" at bounding box center [506, 453] width 266 height 29
type input "游竣凱/0963110666"
click at [471, 467] on body "上越彰化 登出 櫃檯作業 打帳單 帳單列表 掛單列表 座位開單 營業儀表板 現金收支登錄 高階收支登錄 材料自購登錄 每日結帳 排班表 現場電腦打卡 掃碼打卡…" at bounding box center [774, 370] width 1548 height 741
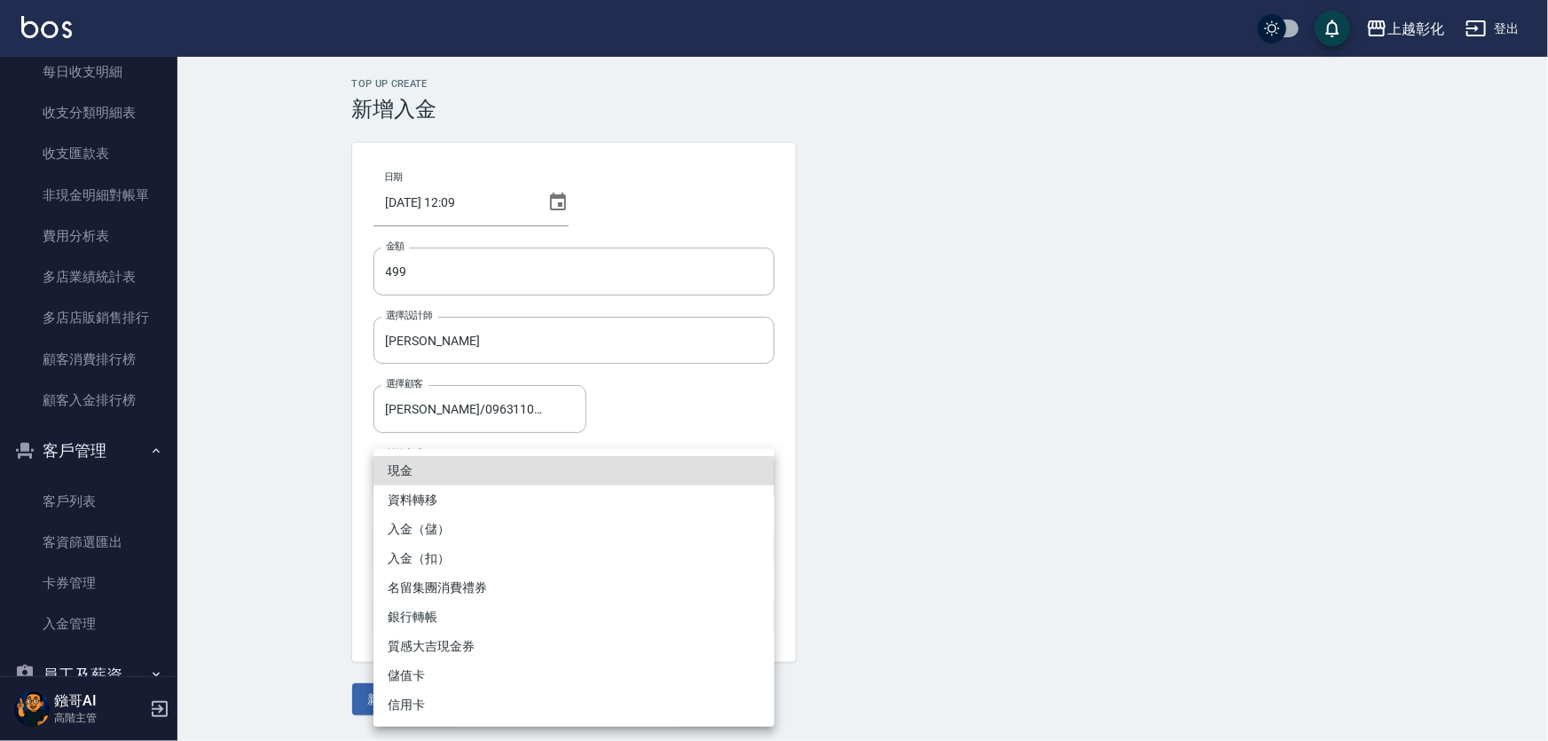
drag, startPoint x: 475, startPoint y: 562, endPoint x: 432, endPoint y: 443, distance: 127.4
click at [475, 560] on li "入金（扣）" at bounding box center [573, 558] width 401 height 29
type input "入金（扣）"
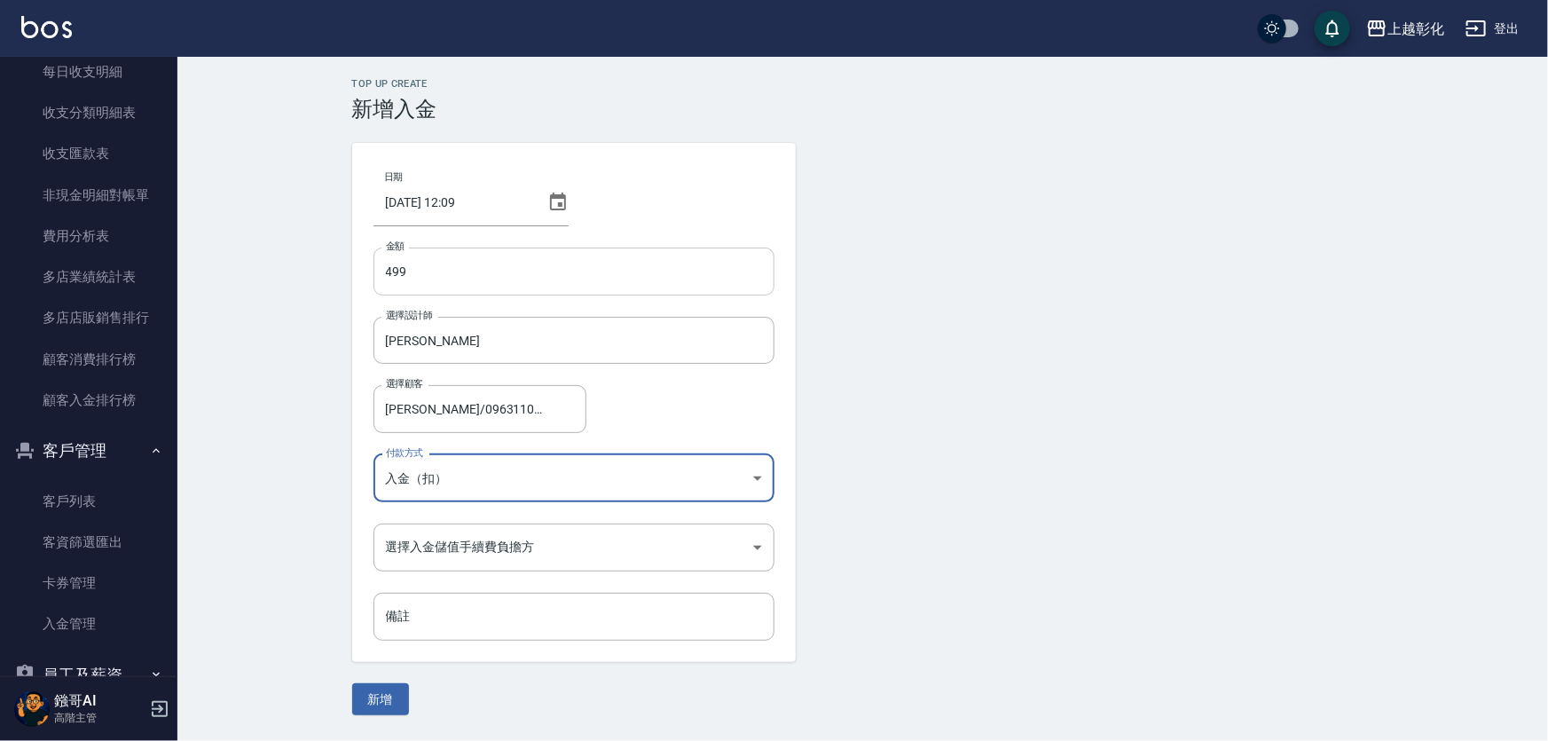
click at [388, 275] on input "499" at bounding box center [573, 271] width 401 height 48
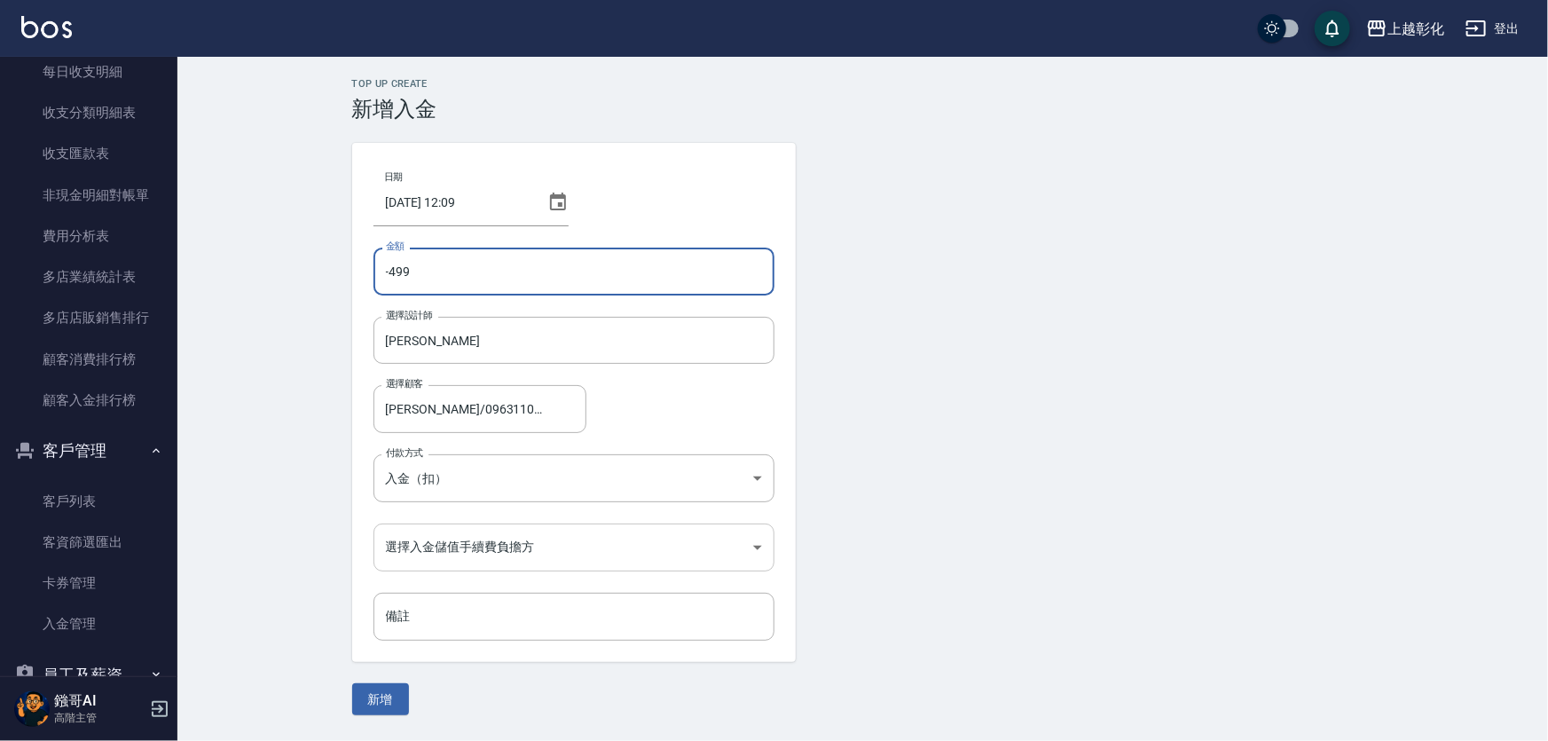
type input "-499"
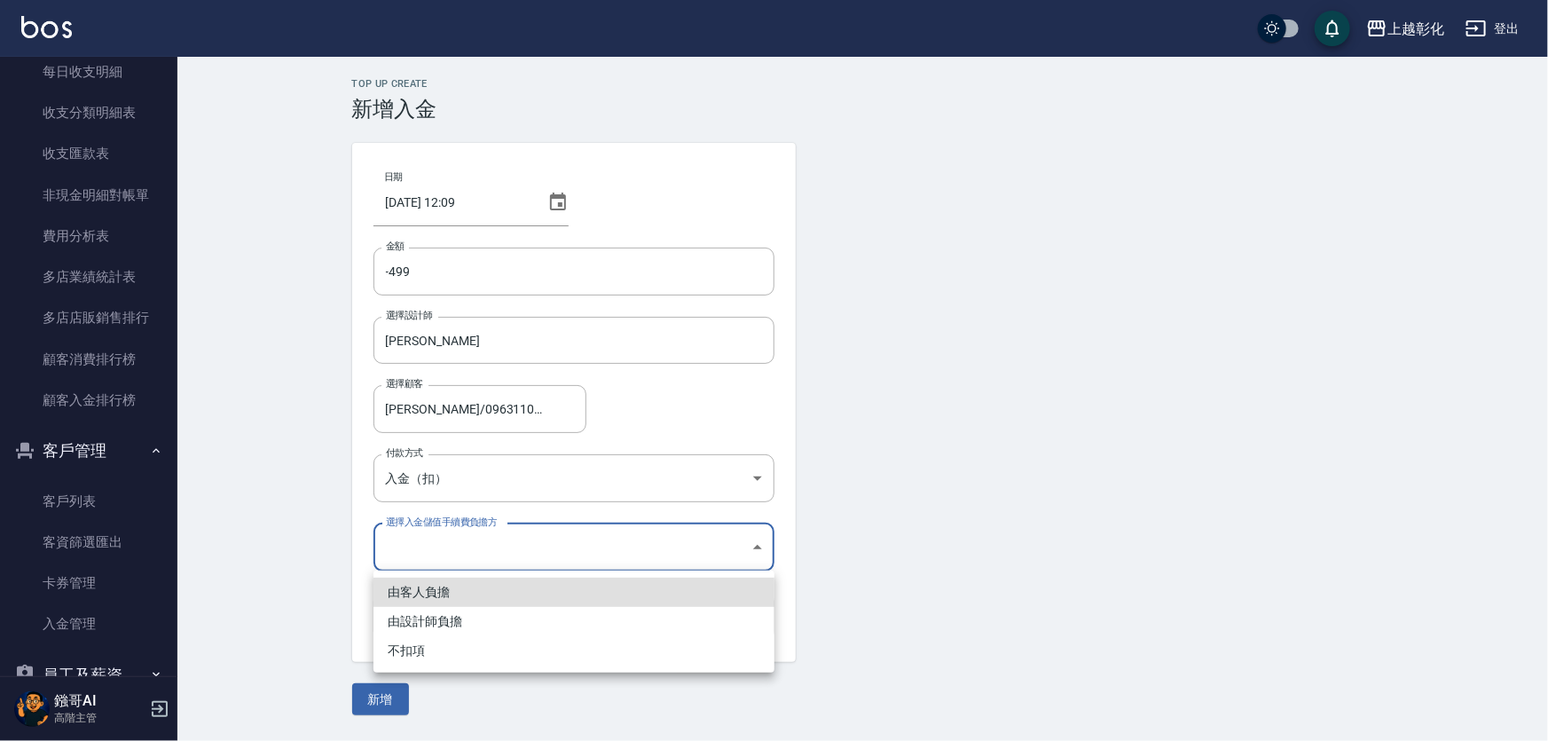
click at [480, 538] on body "上越彰化 登出 櫃檯作業 打帳單 帳單列表 掛單列表 座位開單 營業儀表板 現金收支登錄 高階收支登錄 材料自購登錄 每日結帳 排班表 現場電腦打卡 掃碼打卡…" at bounding box center [774, 370] width 1548 height 741
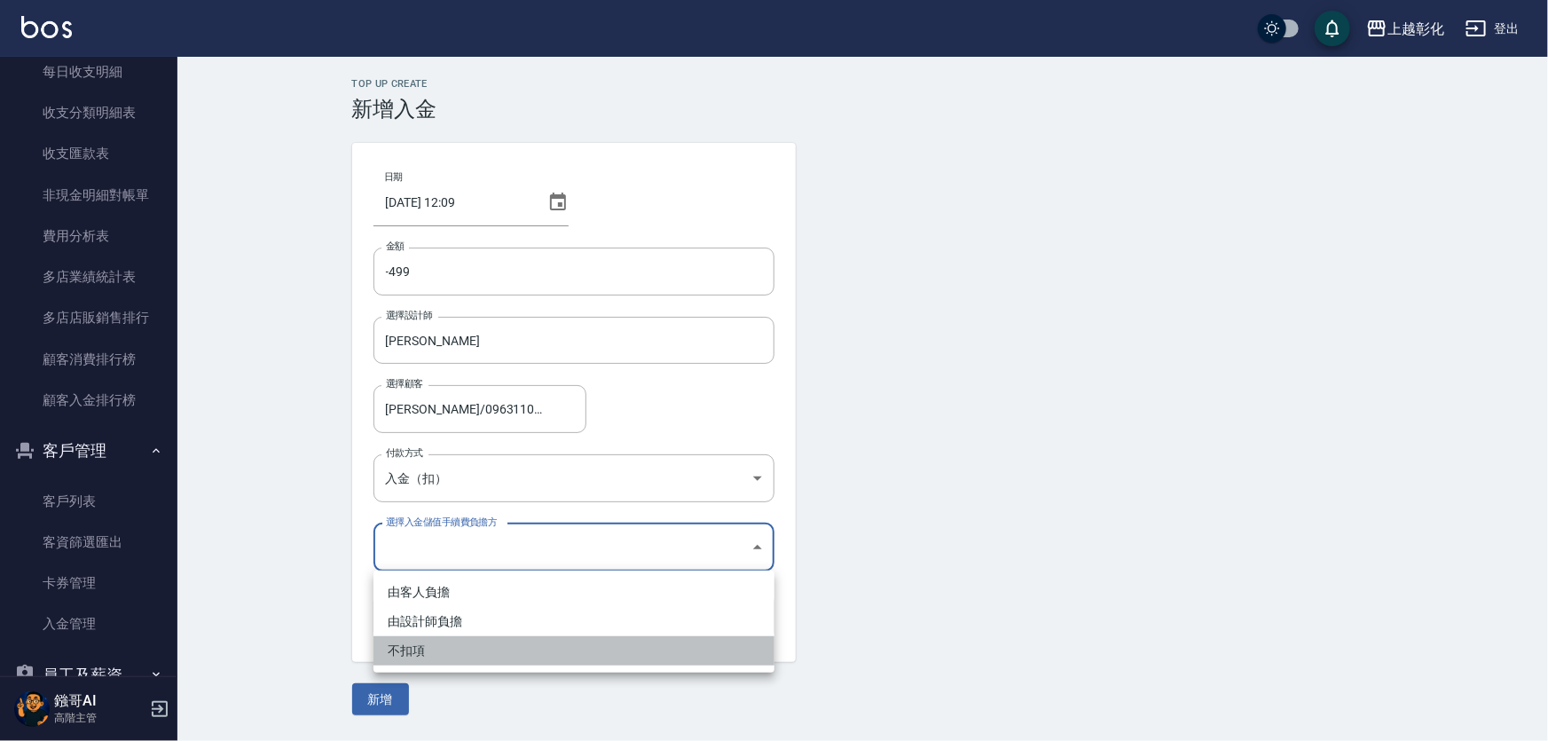
click at [444, 642] on li "不扣項" at bounding box center [573, 650] width 401 height 29
type input "WITHOUTHANDLINGFEE"
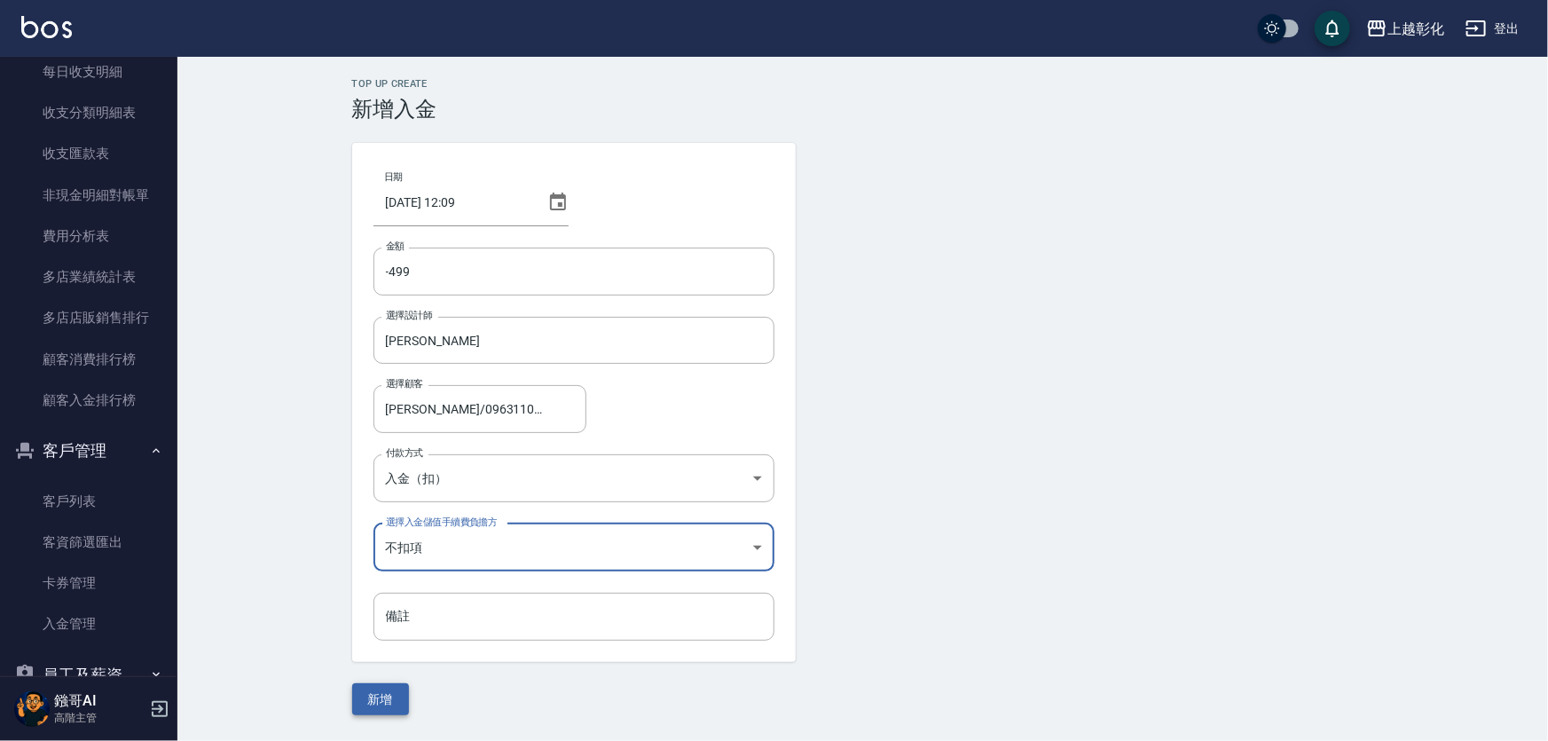
click at [400, 689] on button "新增" at bounding box center [380, 699] width 57 height 33
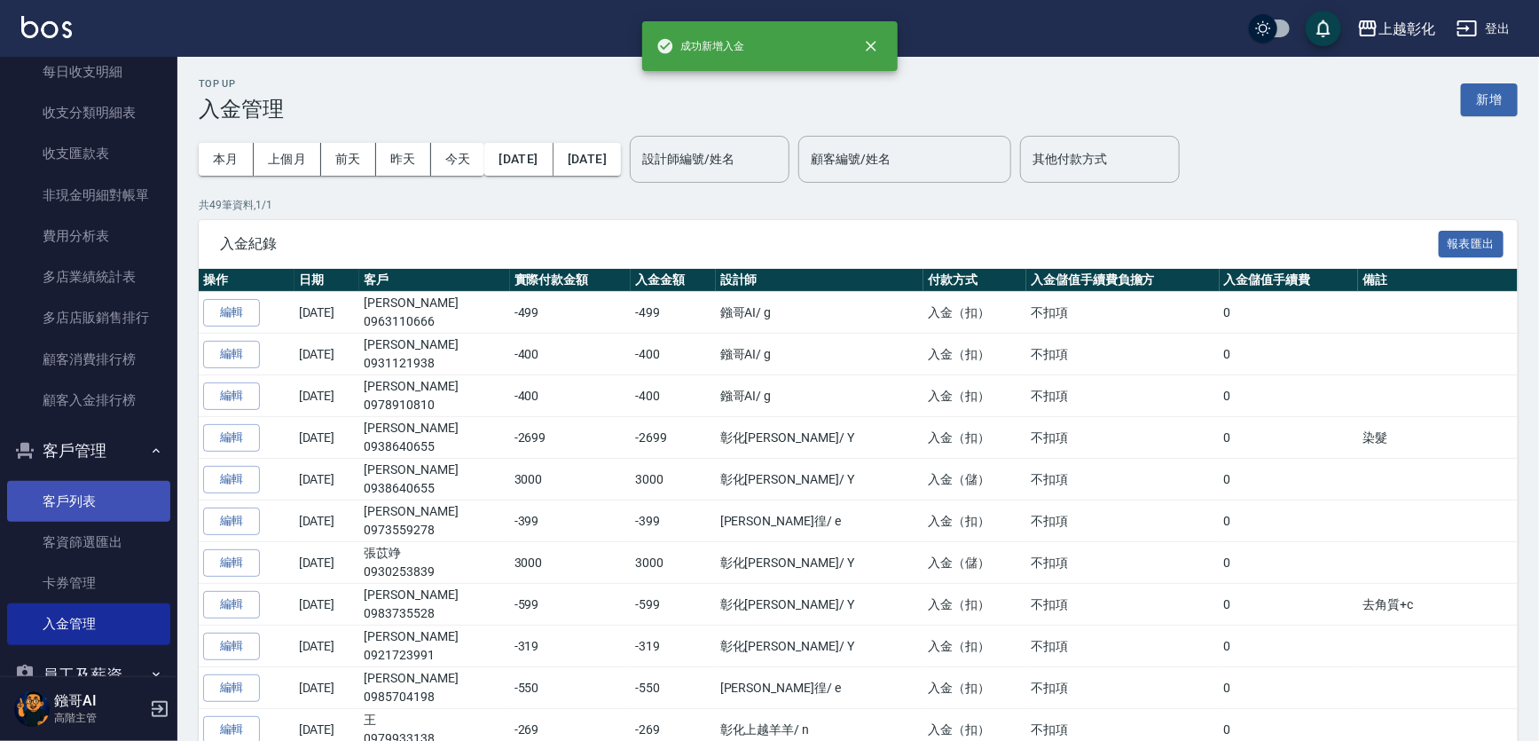
click at [74, 513] on link "客戶列表" at bounding box center [88, 501] width 163 height 41
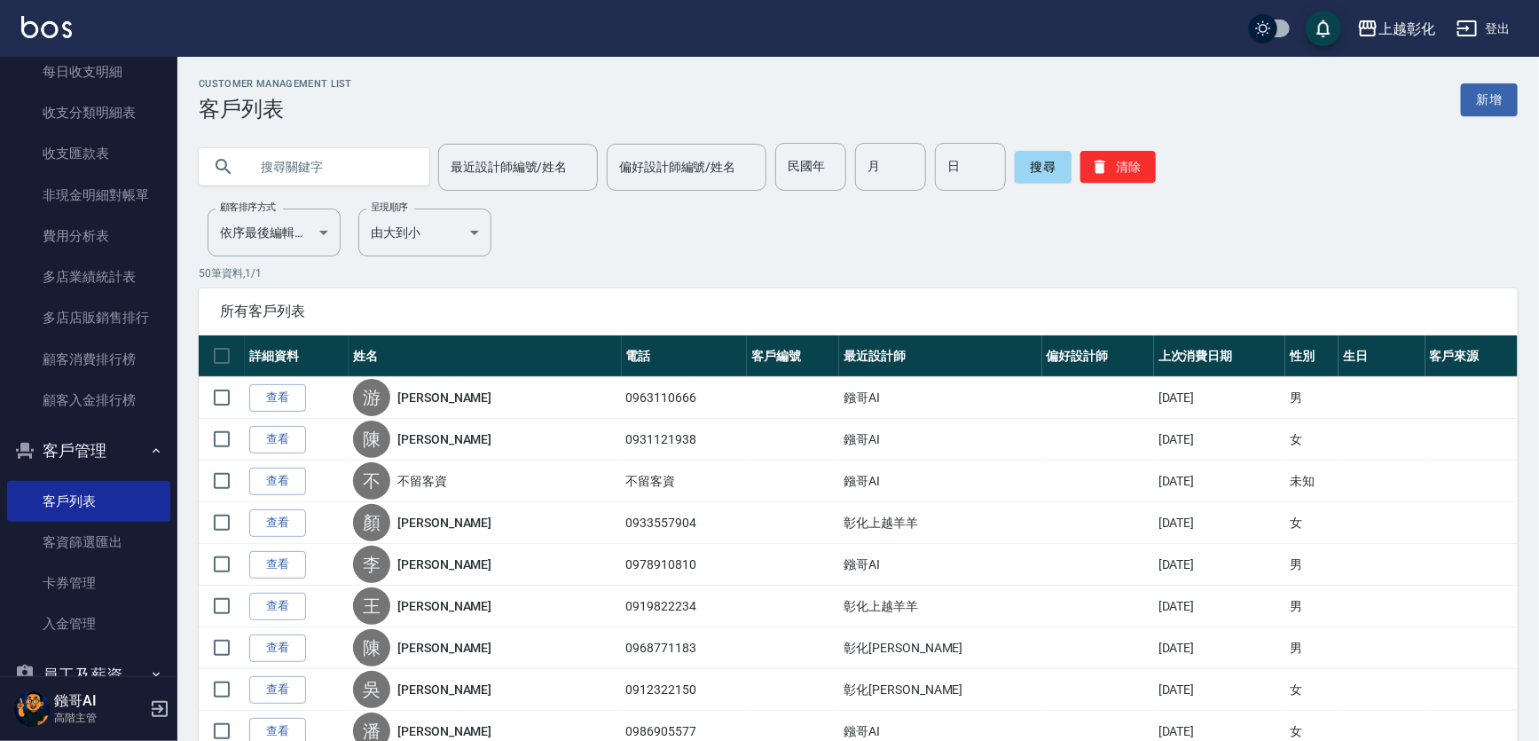
click at [343, 185] on input "text" at bounding box center [331, 167] width 167 height 48
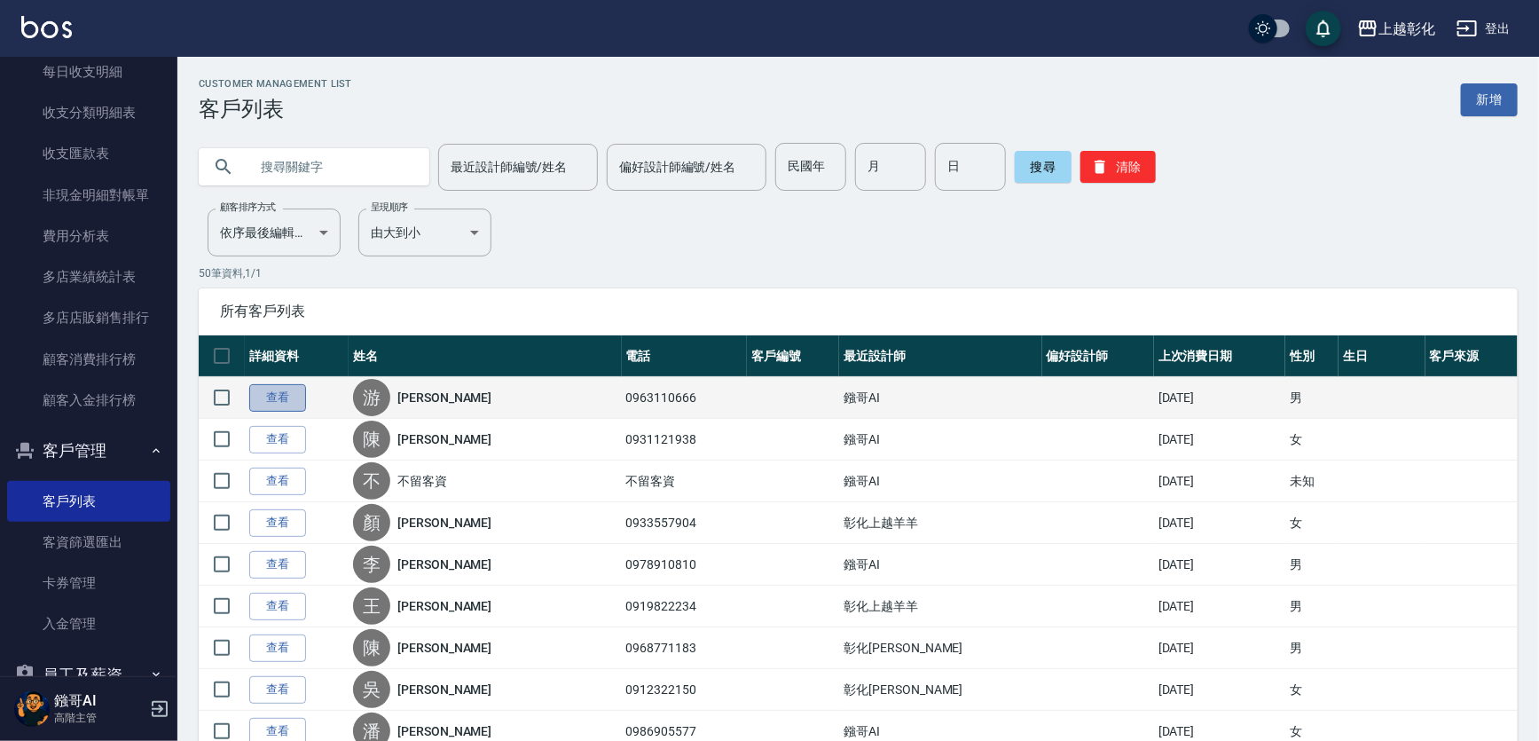
click at [286, 399] on link "查看" at bounding box center [277, 397] width 57 height 27
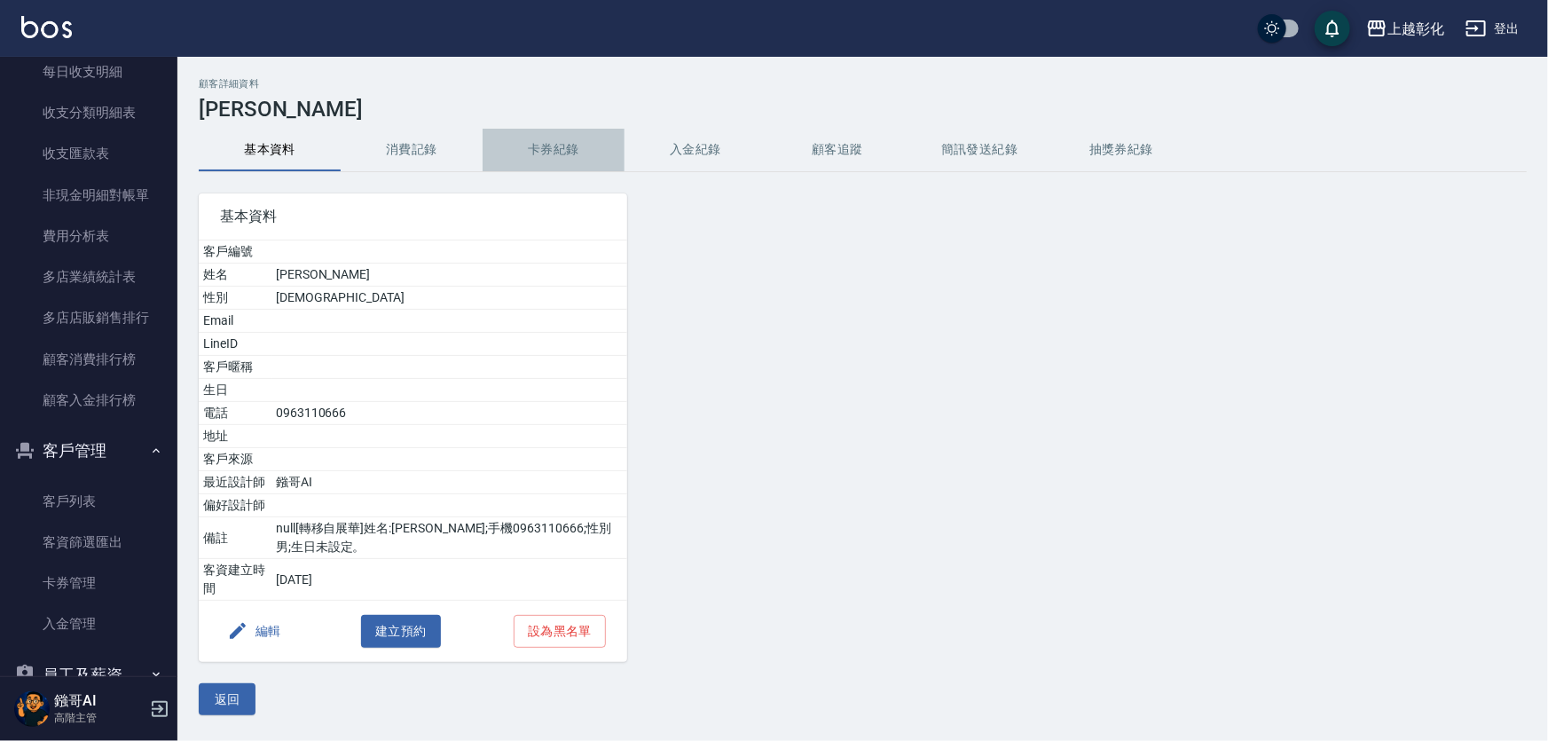
click at [593, 149] on button "卡券紀錄" at bounding box center [553, 150] width 142 height 43
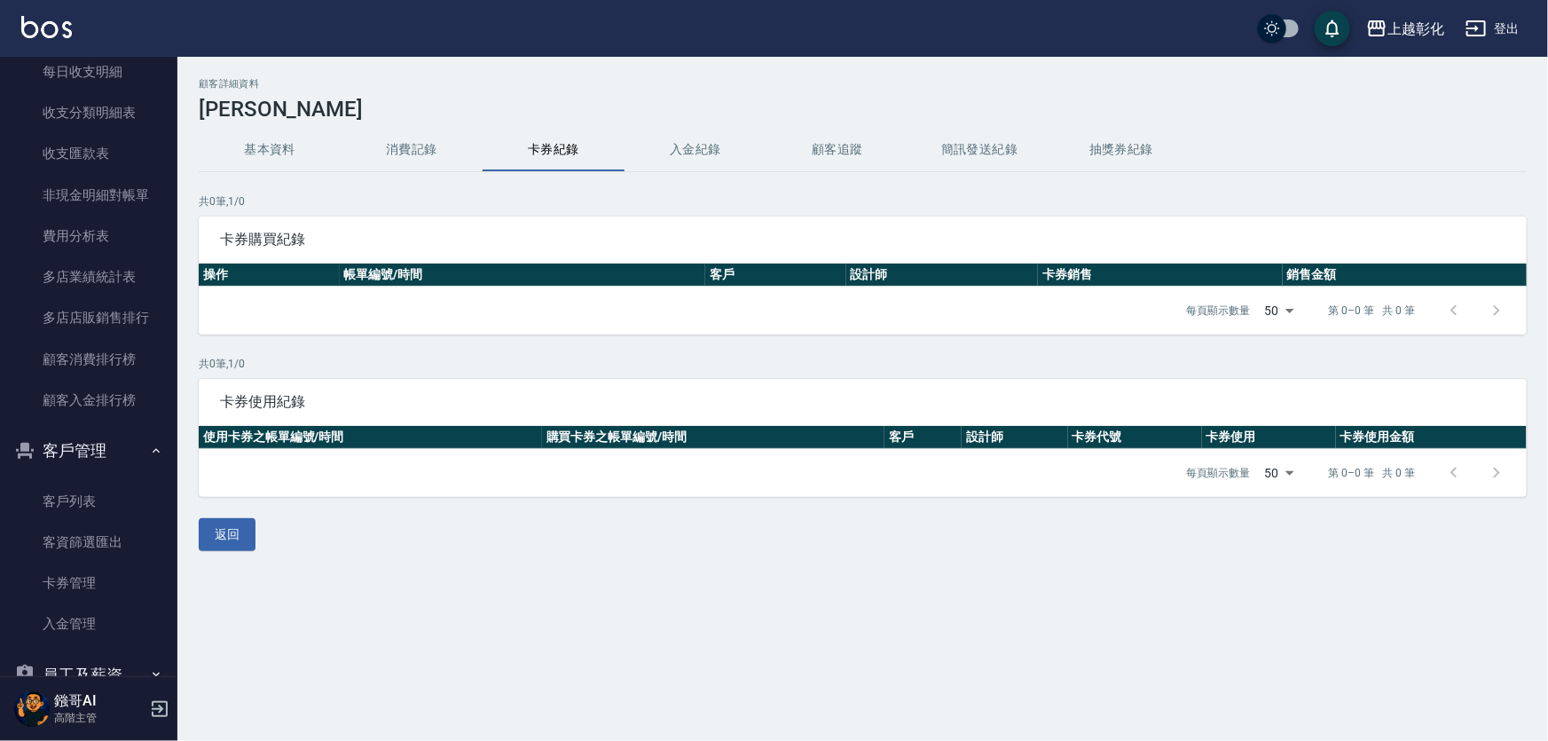
click at [680, 147] on button "入金紀錄" at bounding box center [695, 150] width 142 height 43
